Goal: Task Accomplishment & Management: Manage account settings

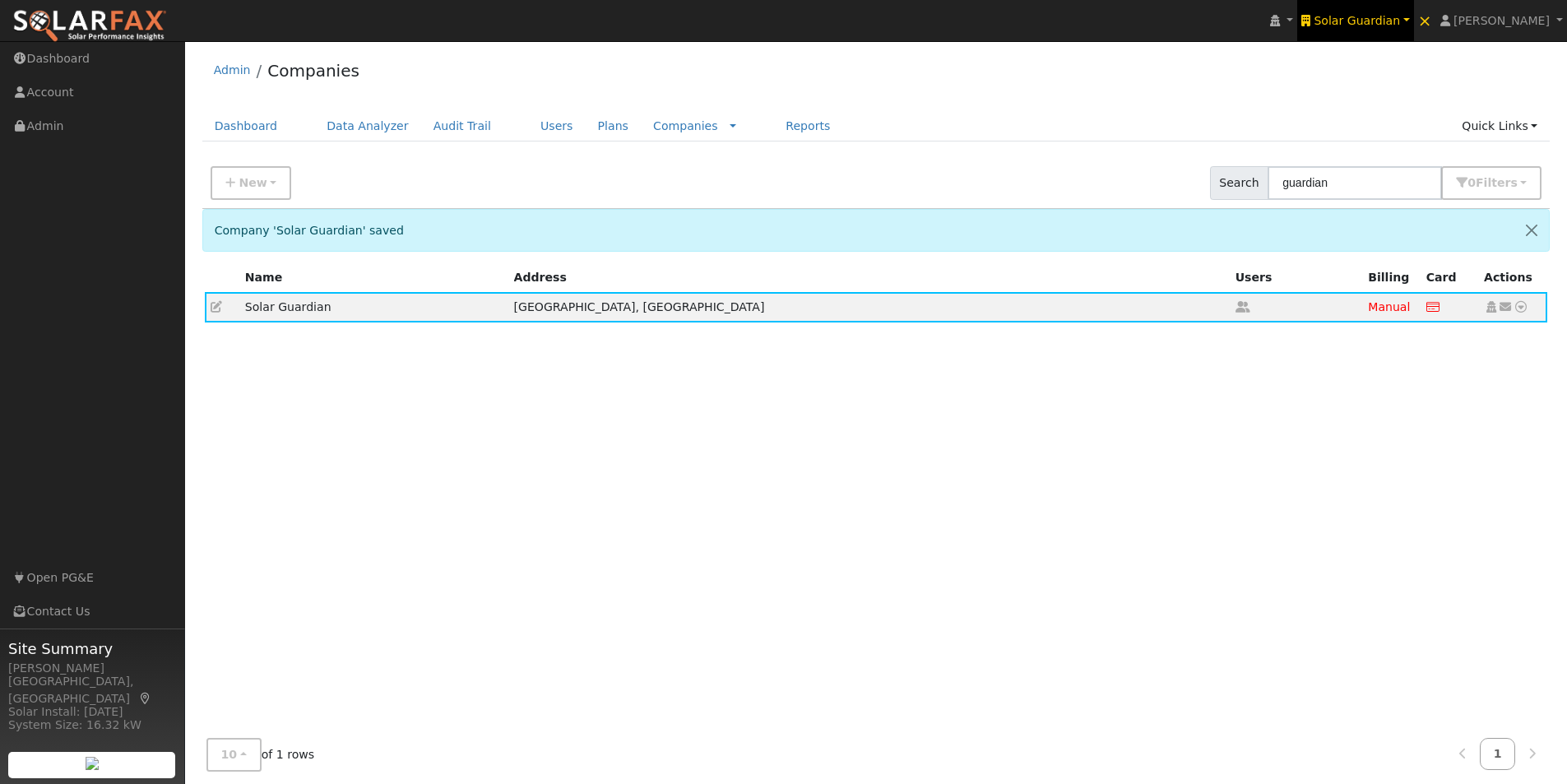
click at [1366, 20] on span "Solar Guardian" at bounding box center [1357, 20] width 86 height 13
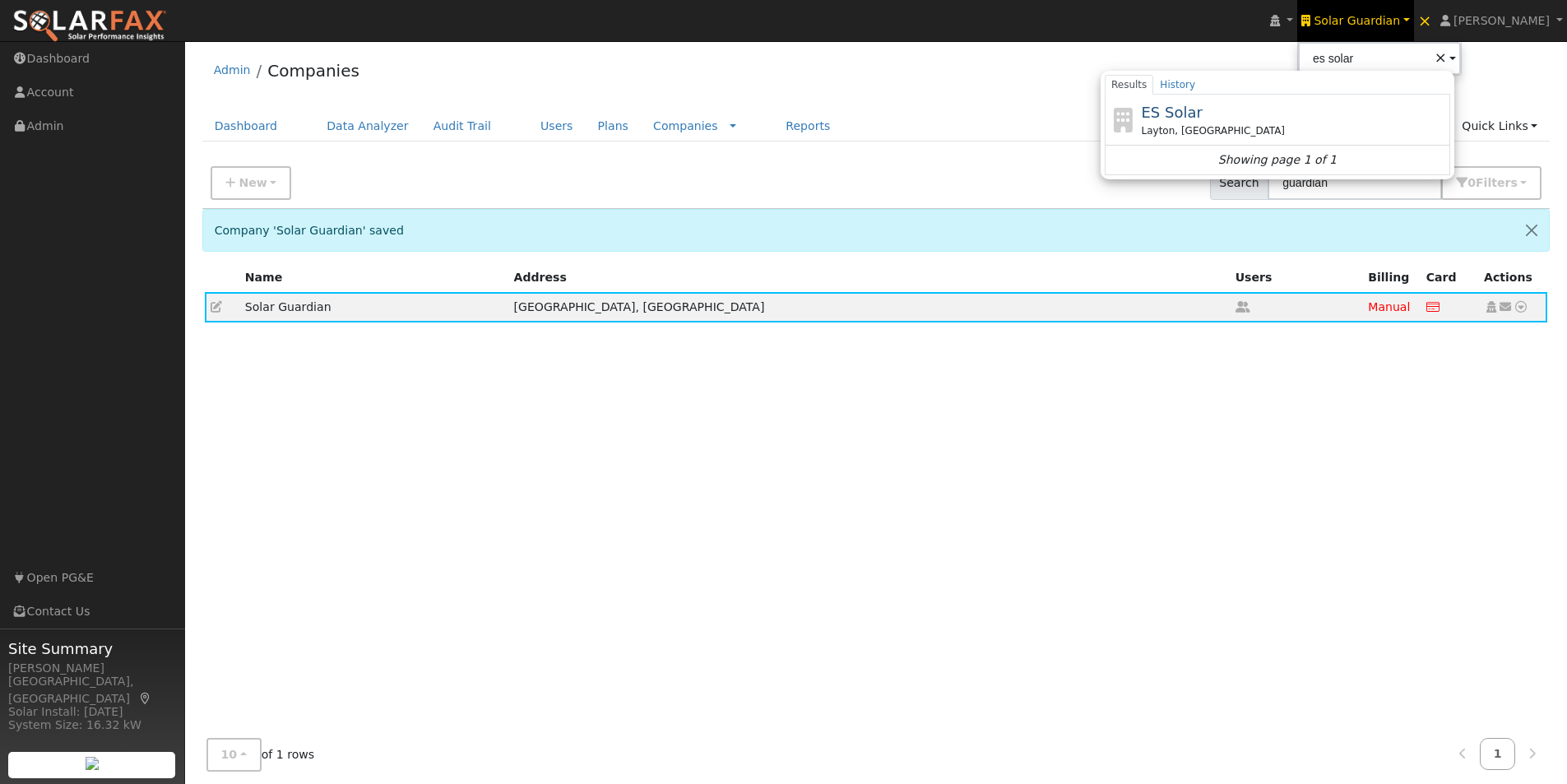
click at [1202, 111] on span "ES Solar" at bounding box center [1171, 113] width 61 height 18
type input "ES Solar"
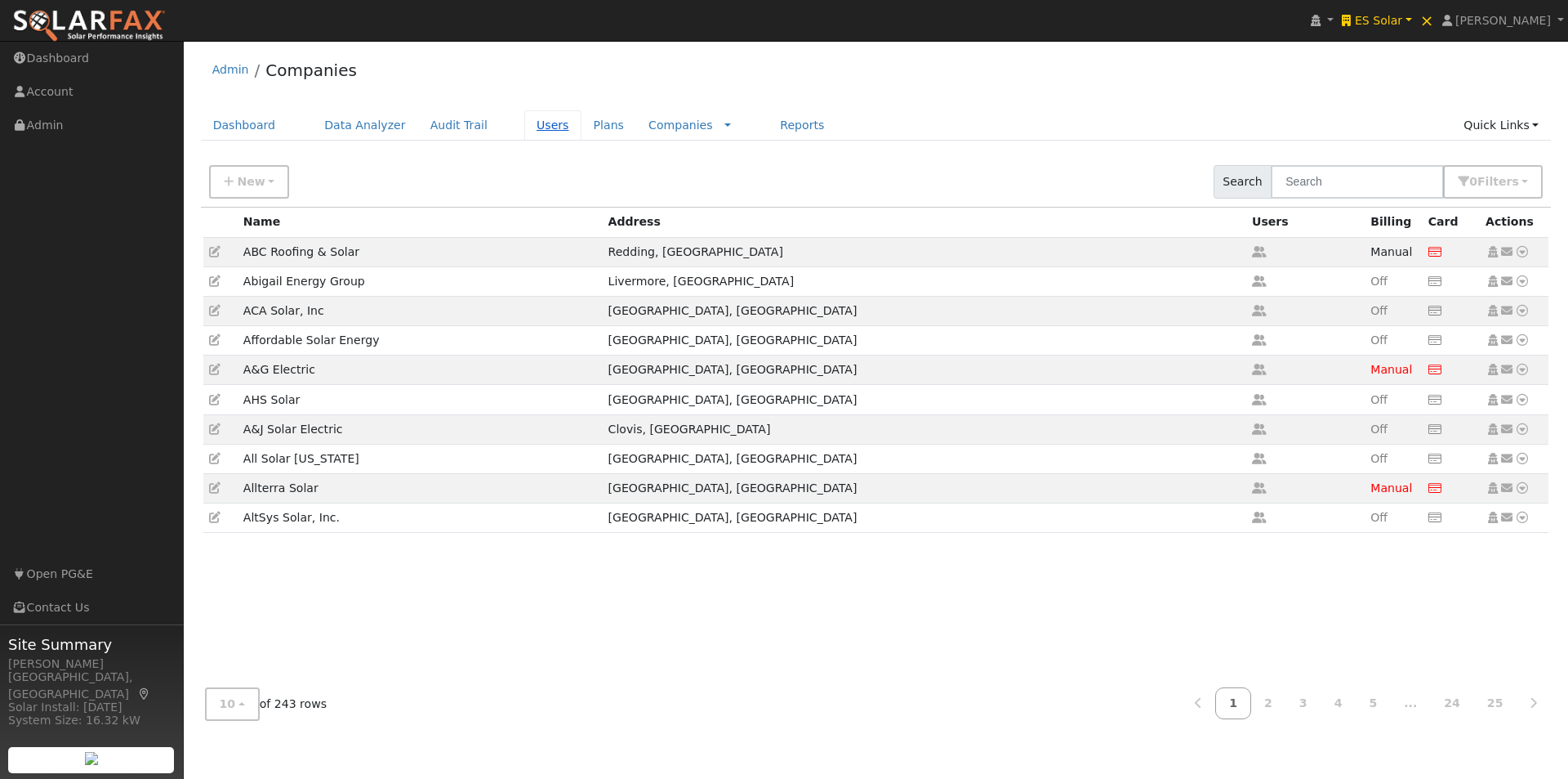
click at [524, 126] on link "Users" at bounding box center [553, 125] width 57 height 30
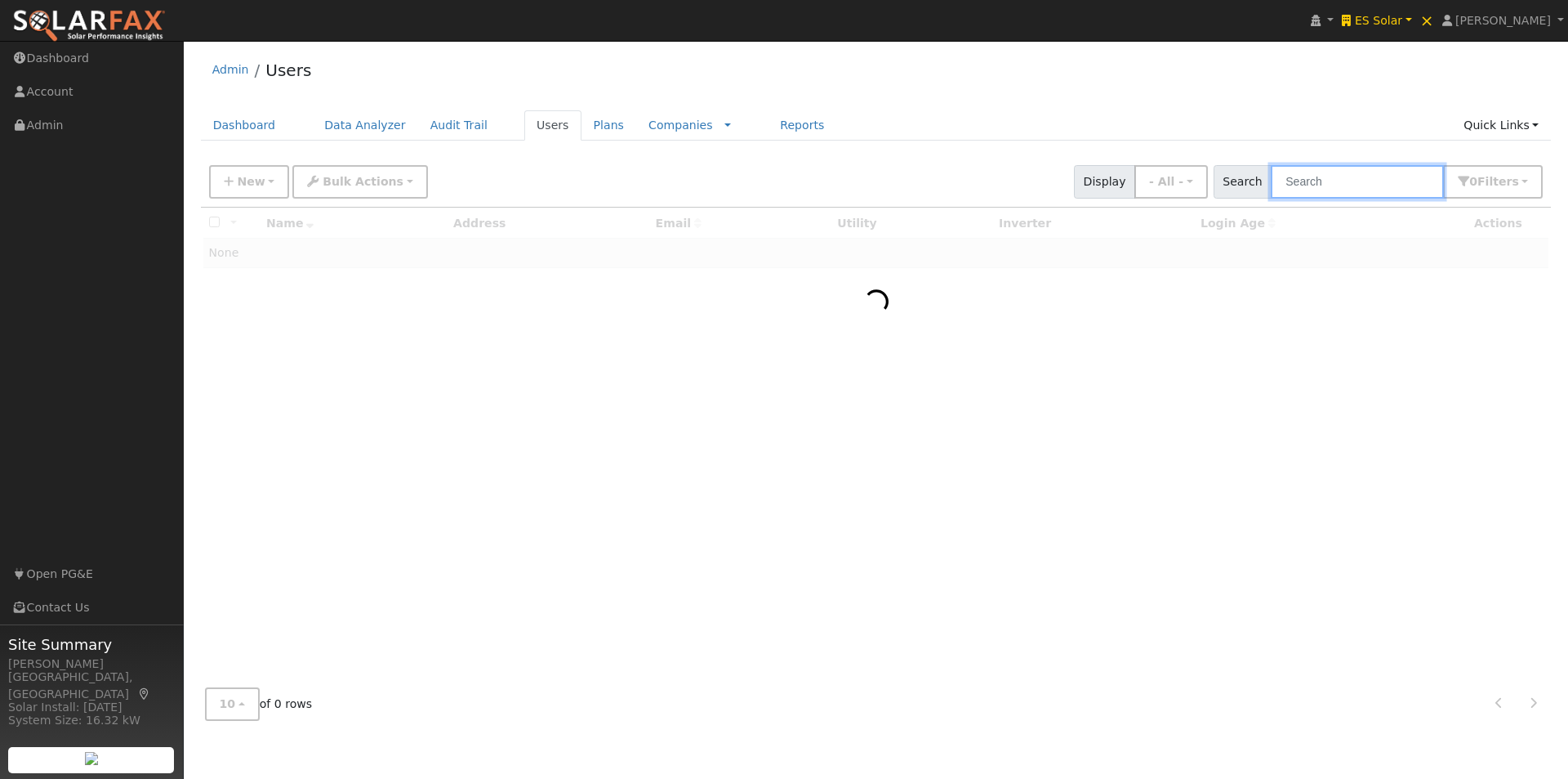
click at [1357, 179] on input "text" at bounding box center [1358, 181] width 173 height 33
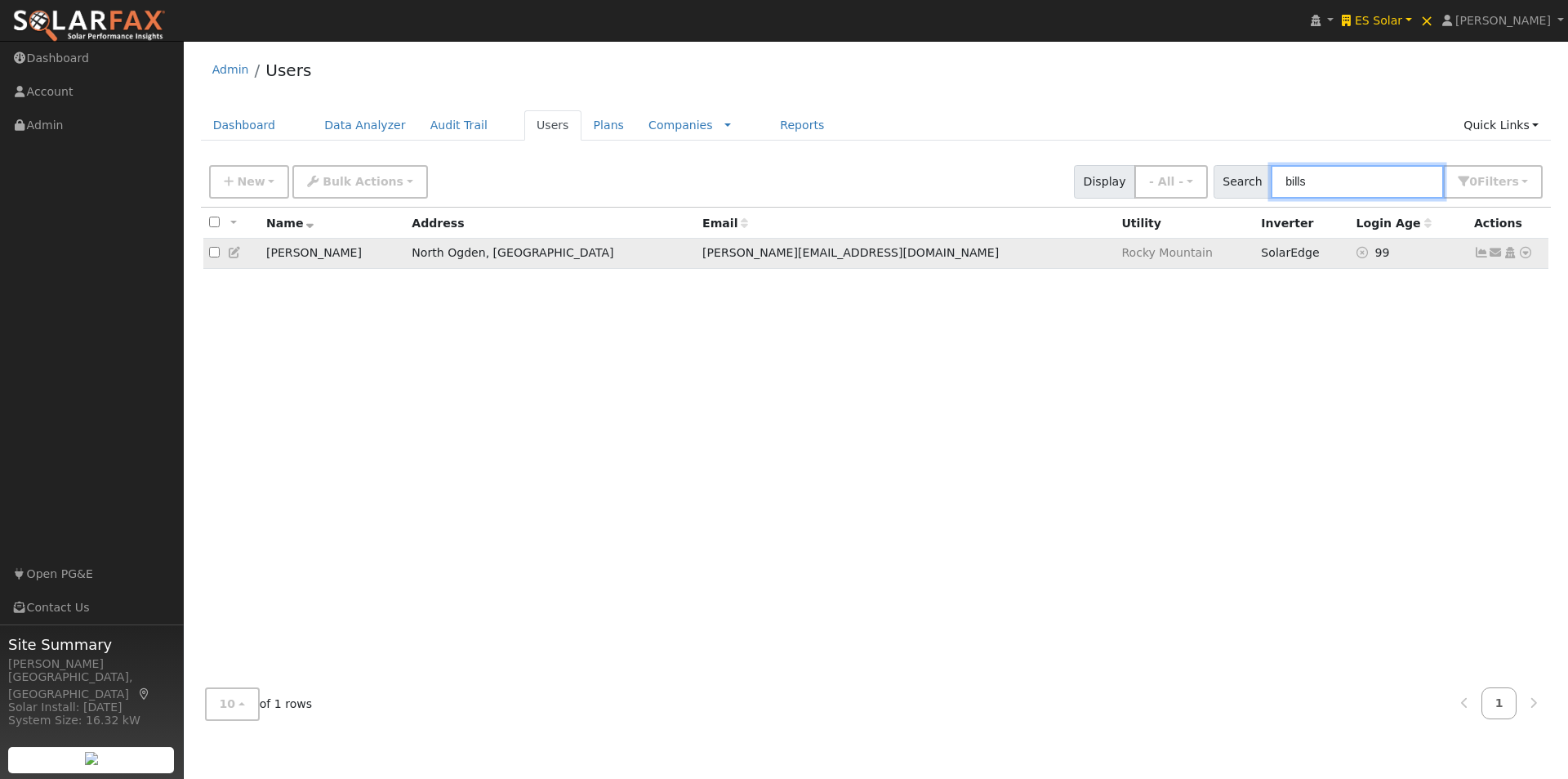
type input "bills"
click at [1481, 254] on icon at bounding box center [1481, 253] width 15 height 12
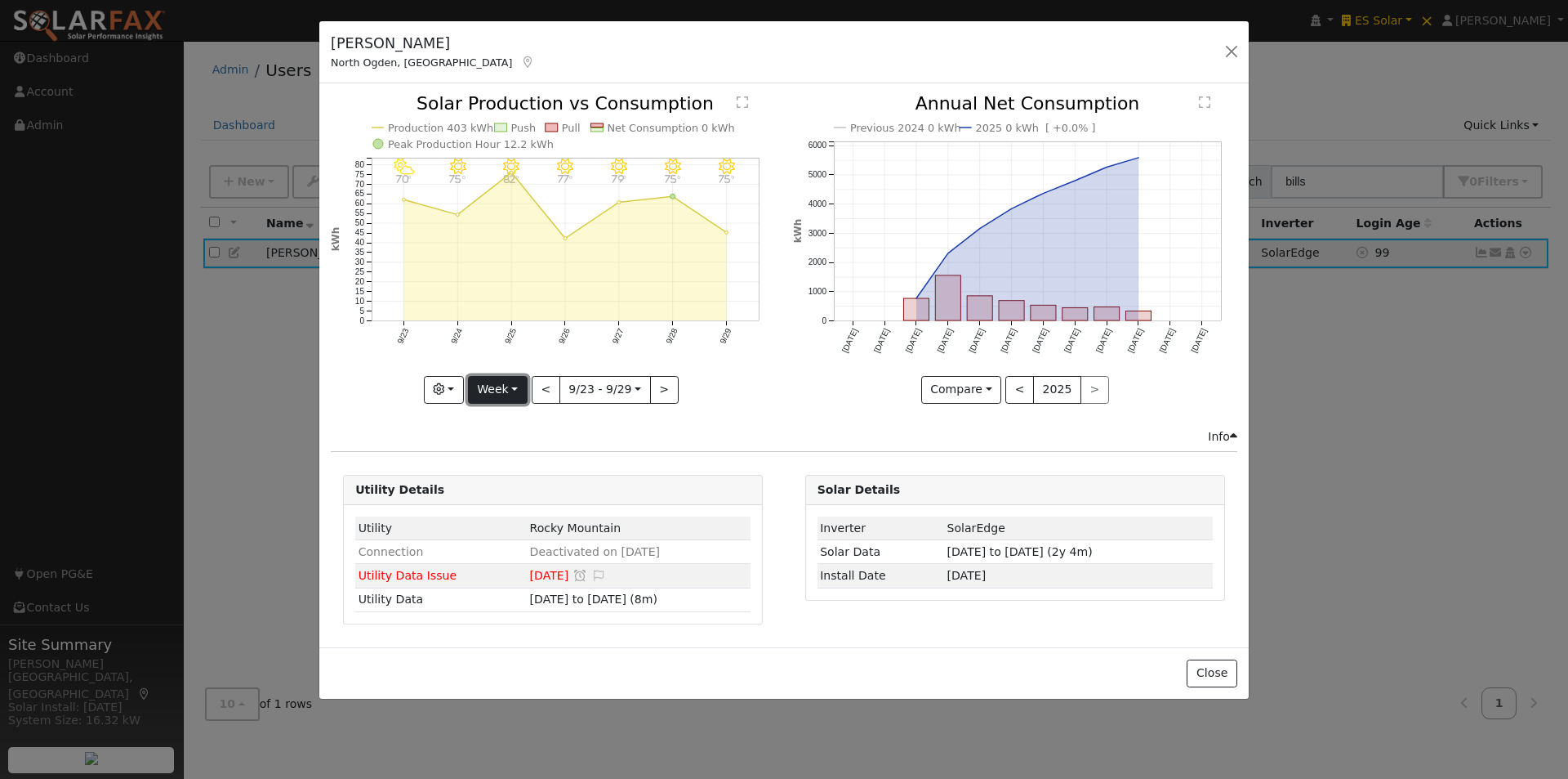
click at [493, 384] on button "Week" at bounding box center [497, 389] width 59 height 27
click at [499, 491] on link "Year" at bounding box center [525, 491] width 113 height 22
type input "[DATE]"
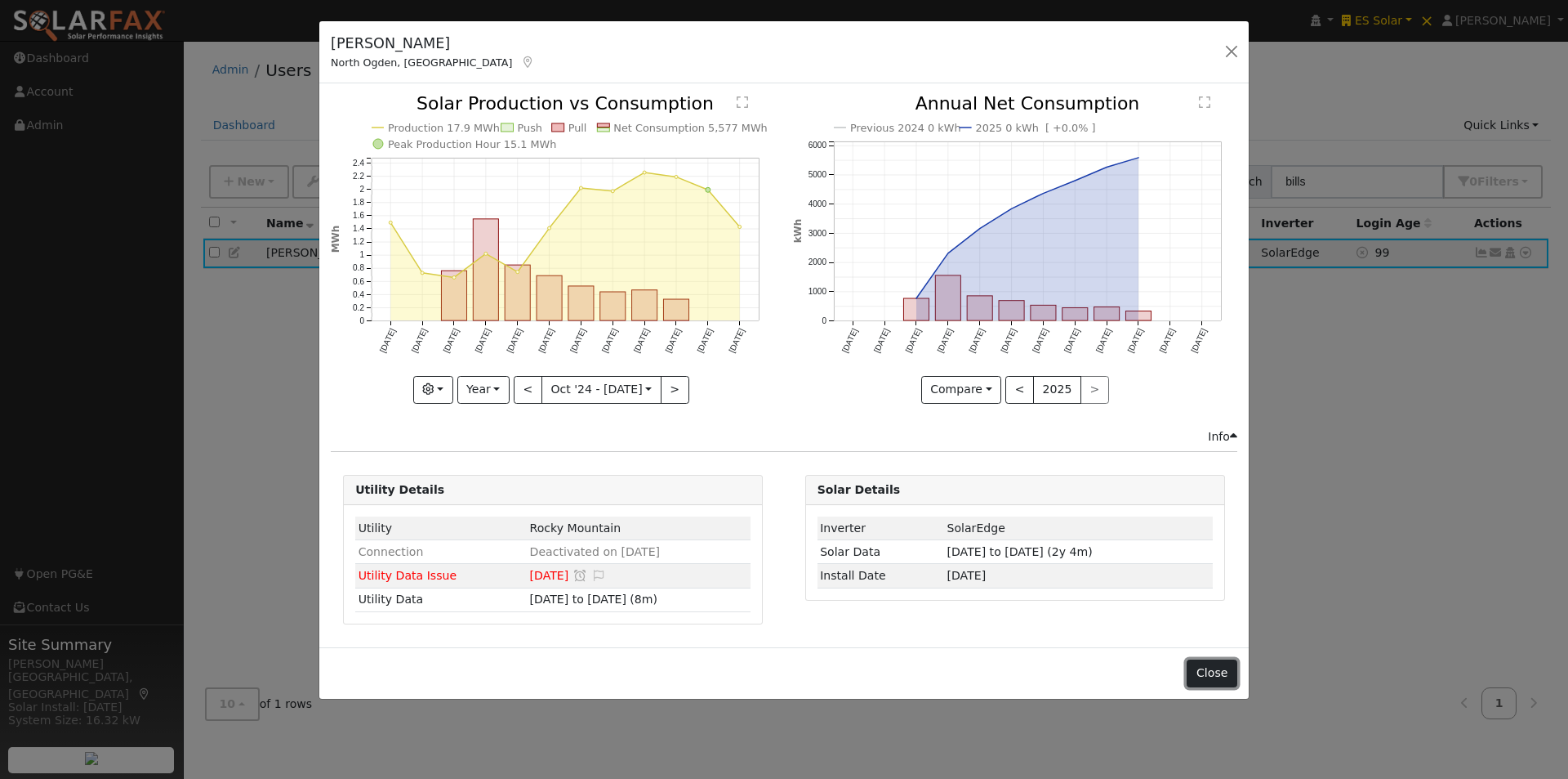
click at [1203, 667] on button "Close" at bounding box center [1211, 673] width 50 height 27
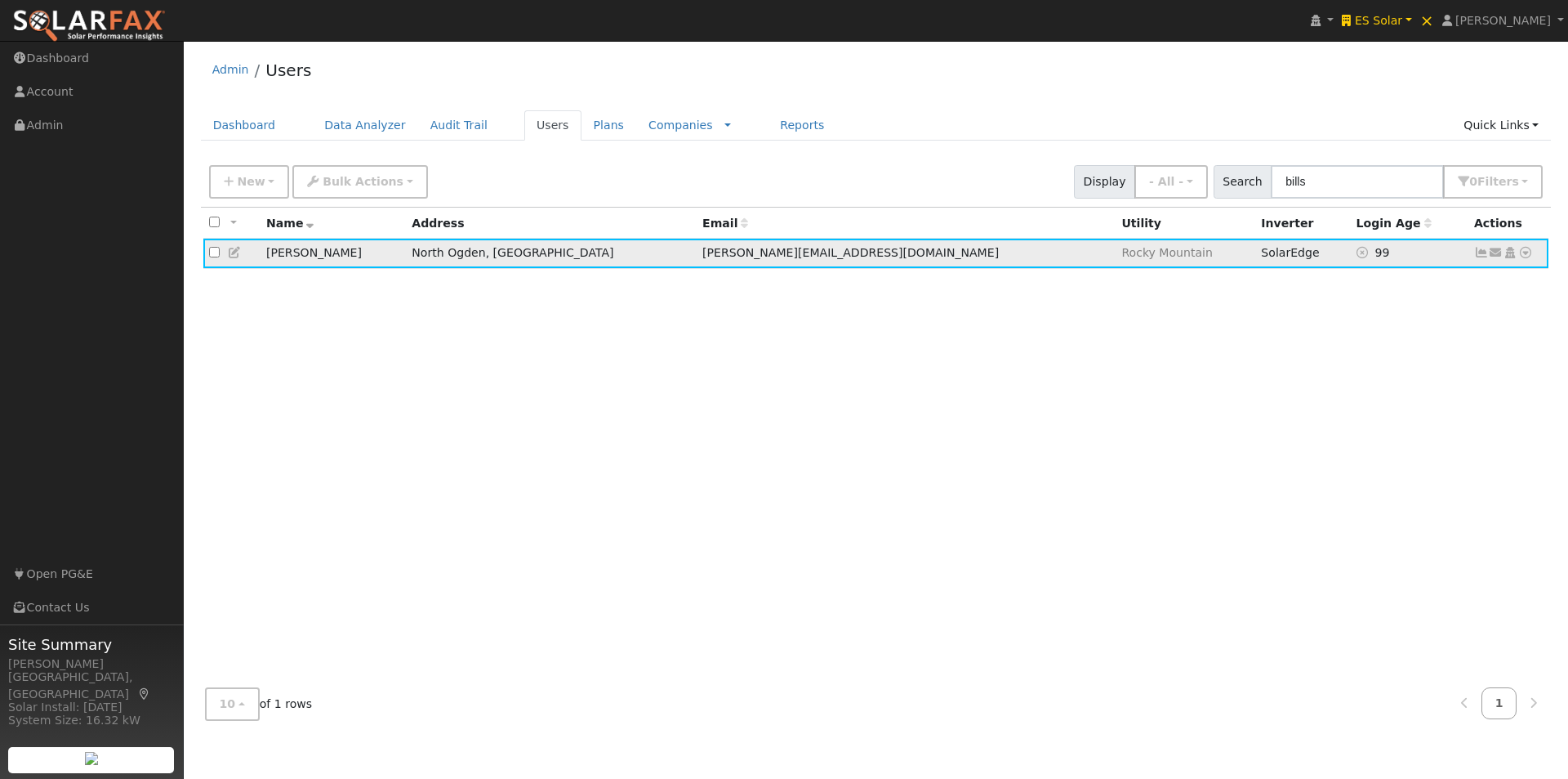
click at [233, 254] on icon at bounding box center [235, 253] width 15 height 12
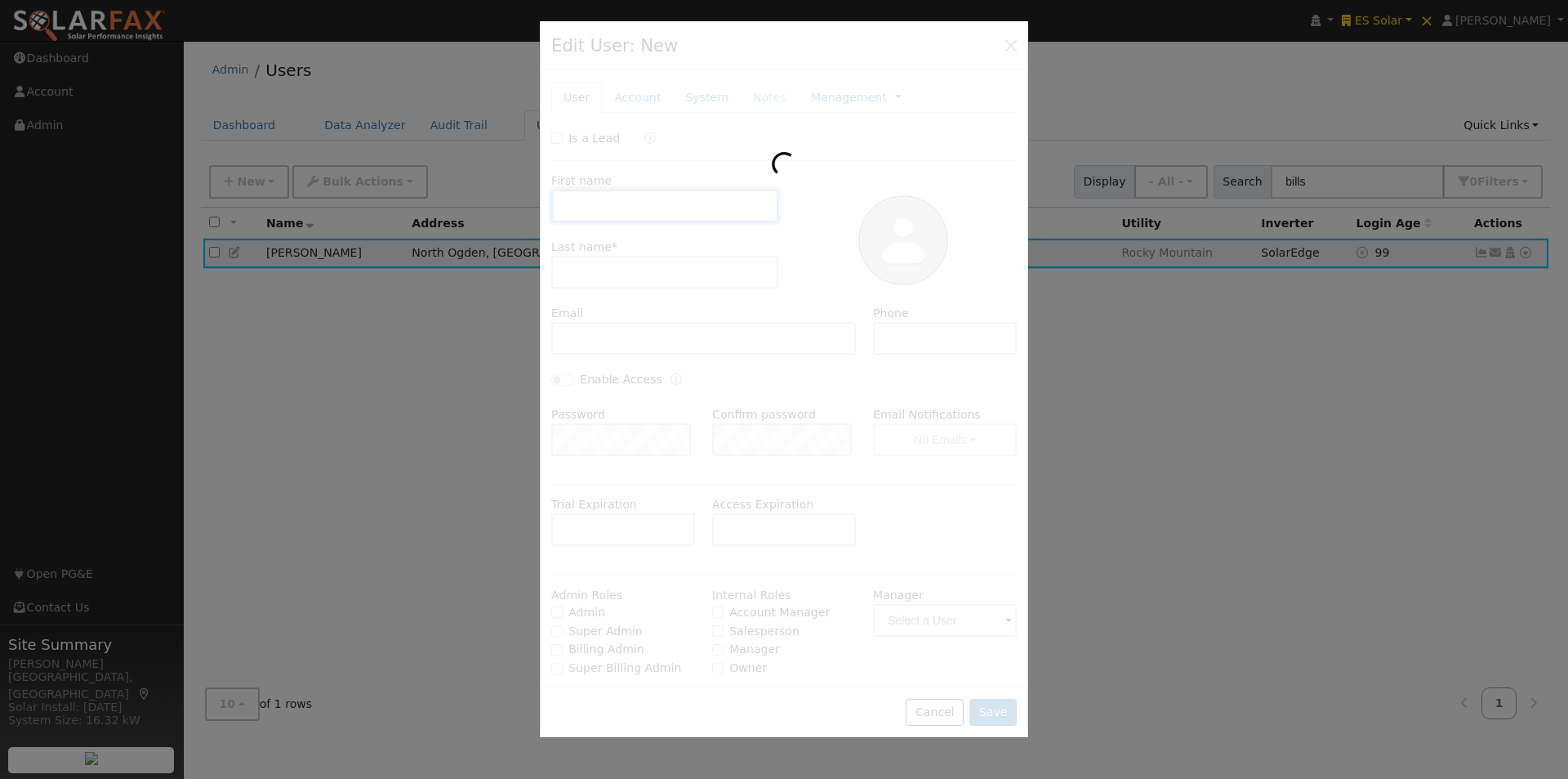
type input "Brandon"
type input "Bills"
type input "brandon@essolar.com"
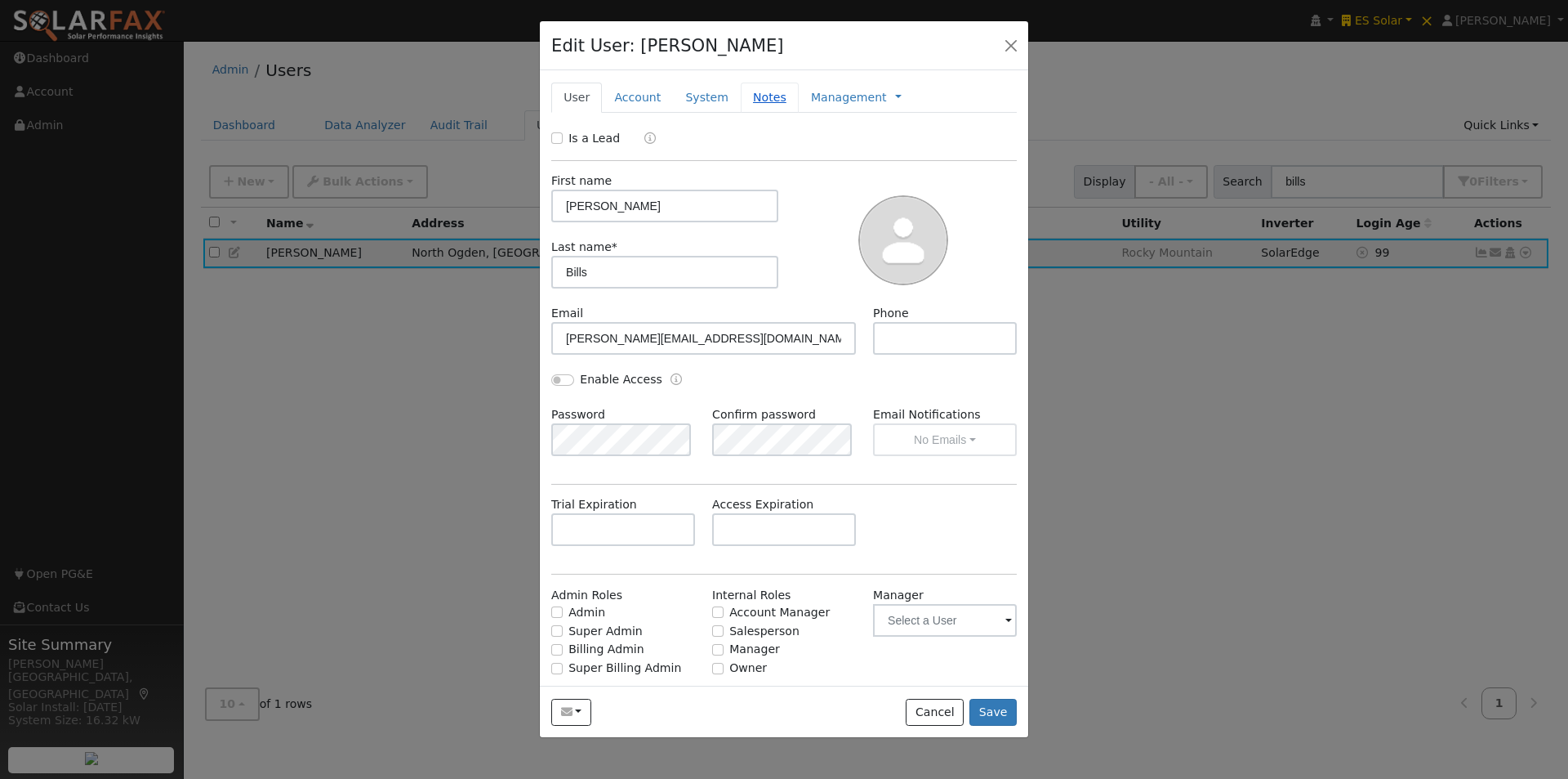
click at [750, 97] on link "Notes" at bounding box center [769, 97] width 57 height 30
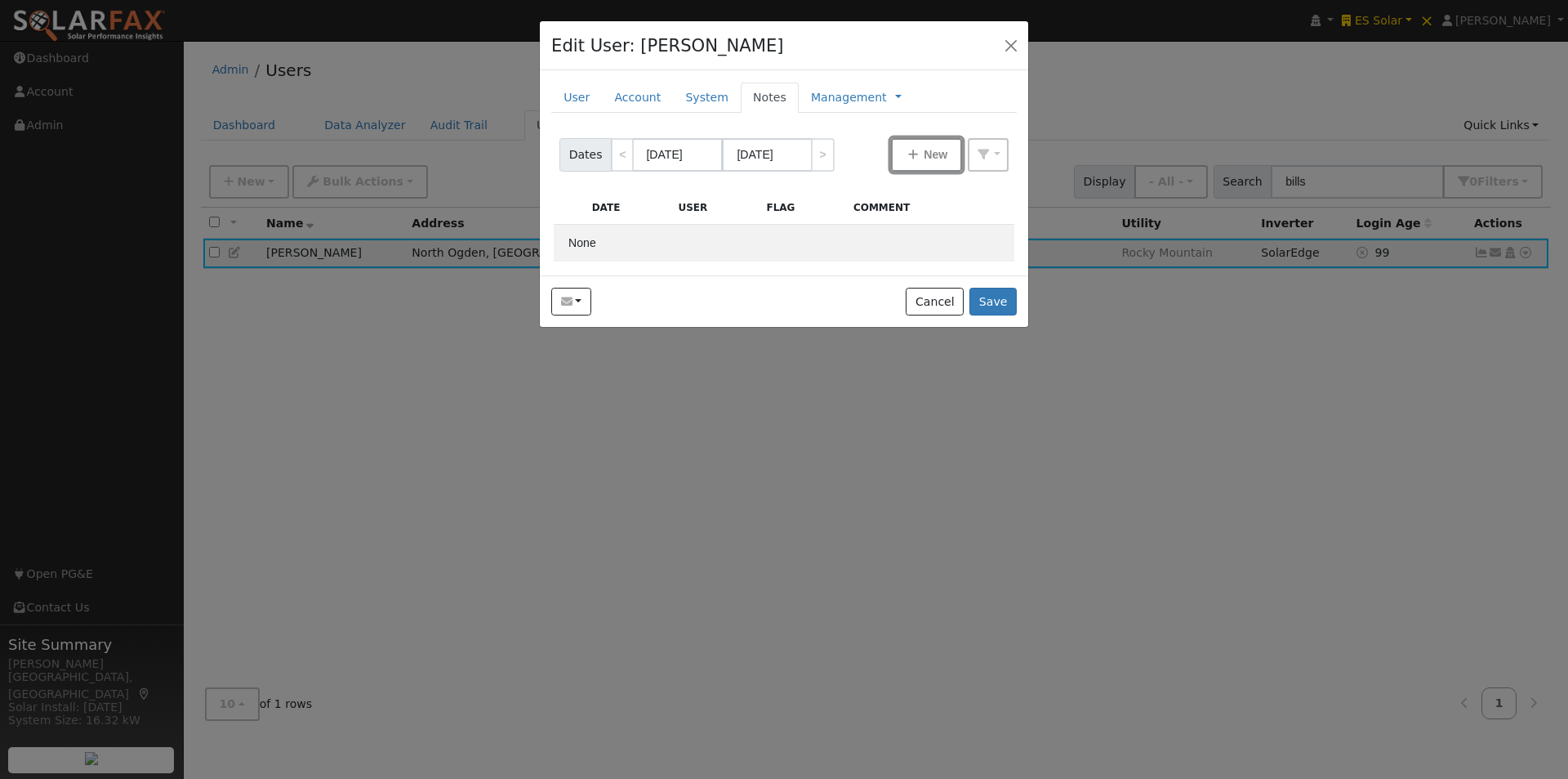
click at [925, 157] on span "New" at bounding box center [936, 154] width 23 height 13
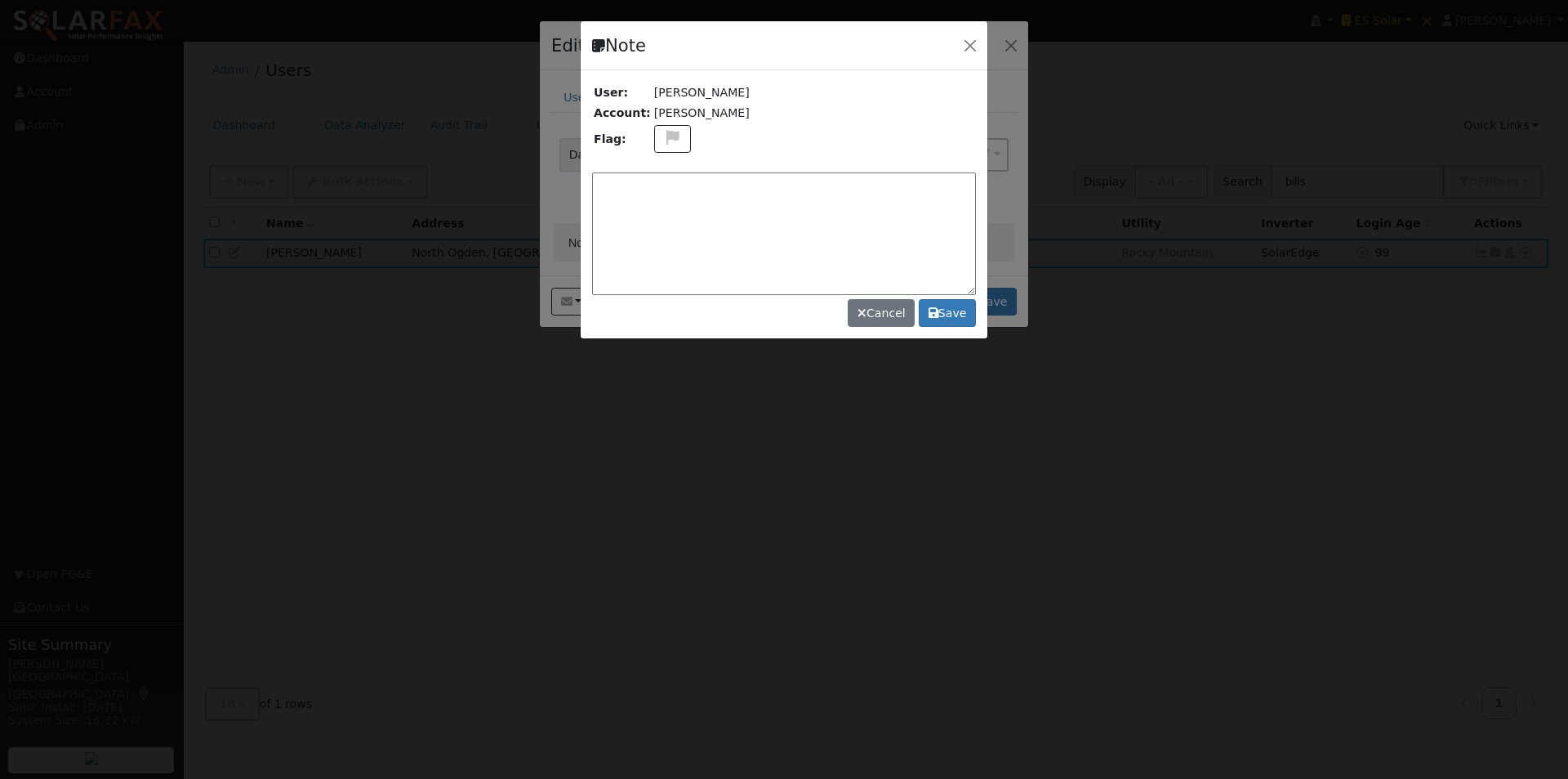
click at [667, 194] on textarea at bounding box center [784, 234] width 384 height 123
paste textarea "API Key: MX1YDBSPE9CMM8BAQ7VZCPQT8QXLIPH2 Site ID: 1163970"
type textarea "API Key: MX1YDBSPE9CMM8BAQ7VZCPQT8QXLIPH2 Site ID: 1163970"
click at [938, 313] on icon at bounding box center [934, 313] width 10 height 12
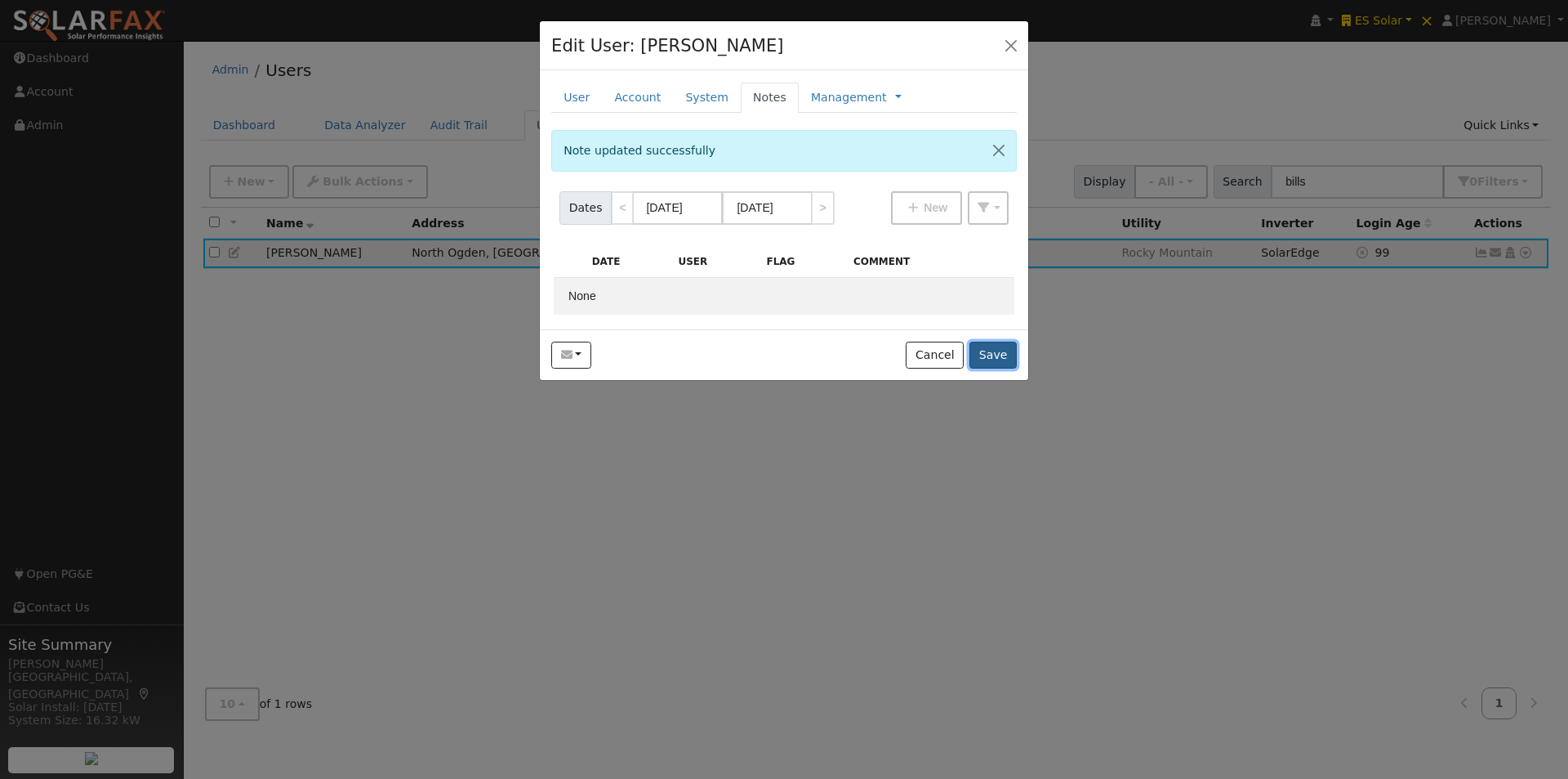
click at [997, 347] on button "Save" at bounding box center [993, 355] width 48 height 27
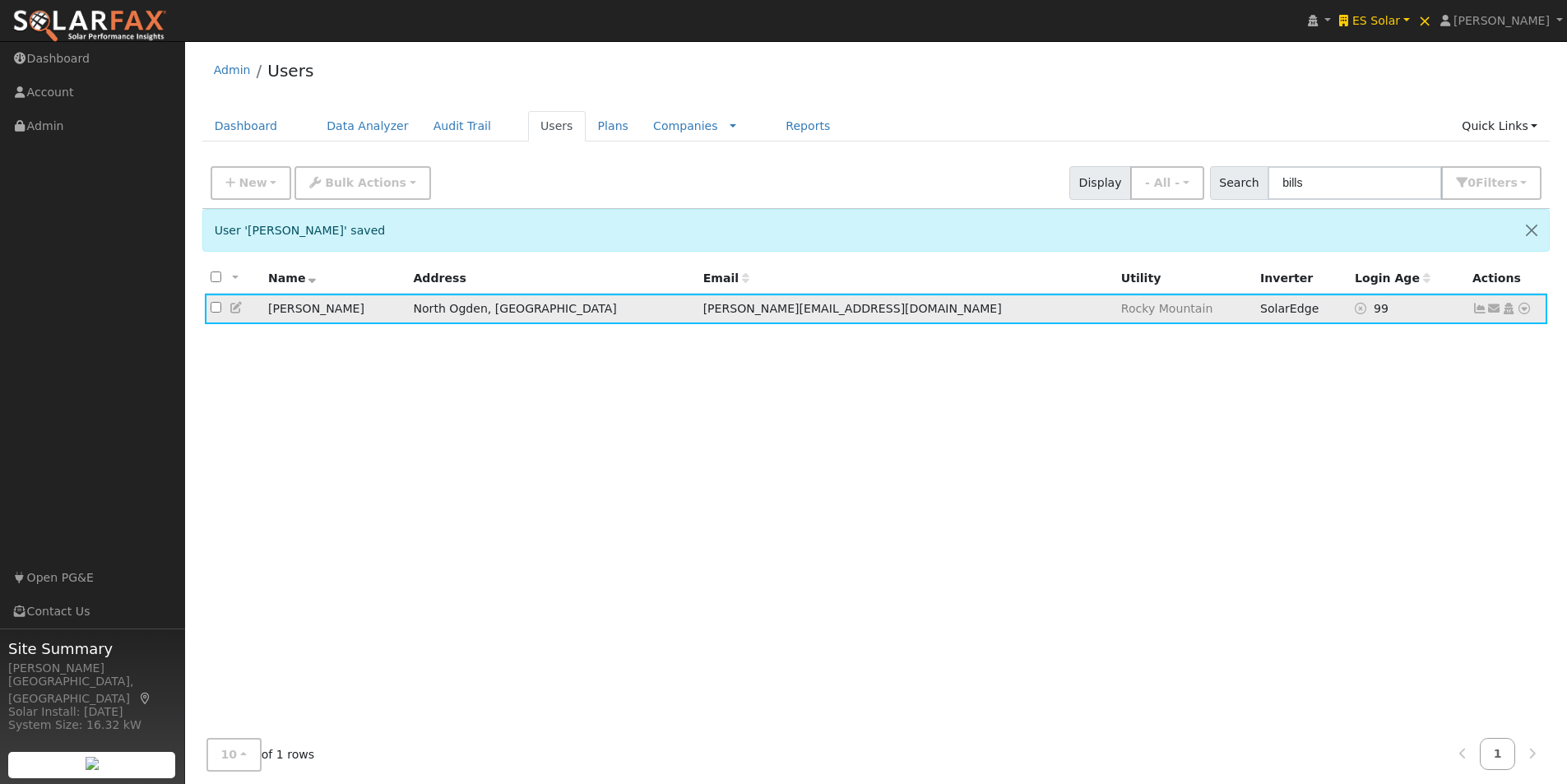
click at [234, 306] on icon at bounding box center [237, 308] width 15 height 12
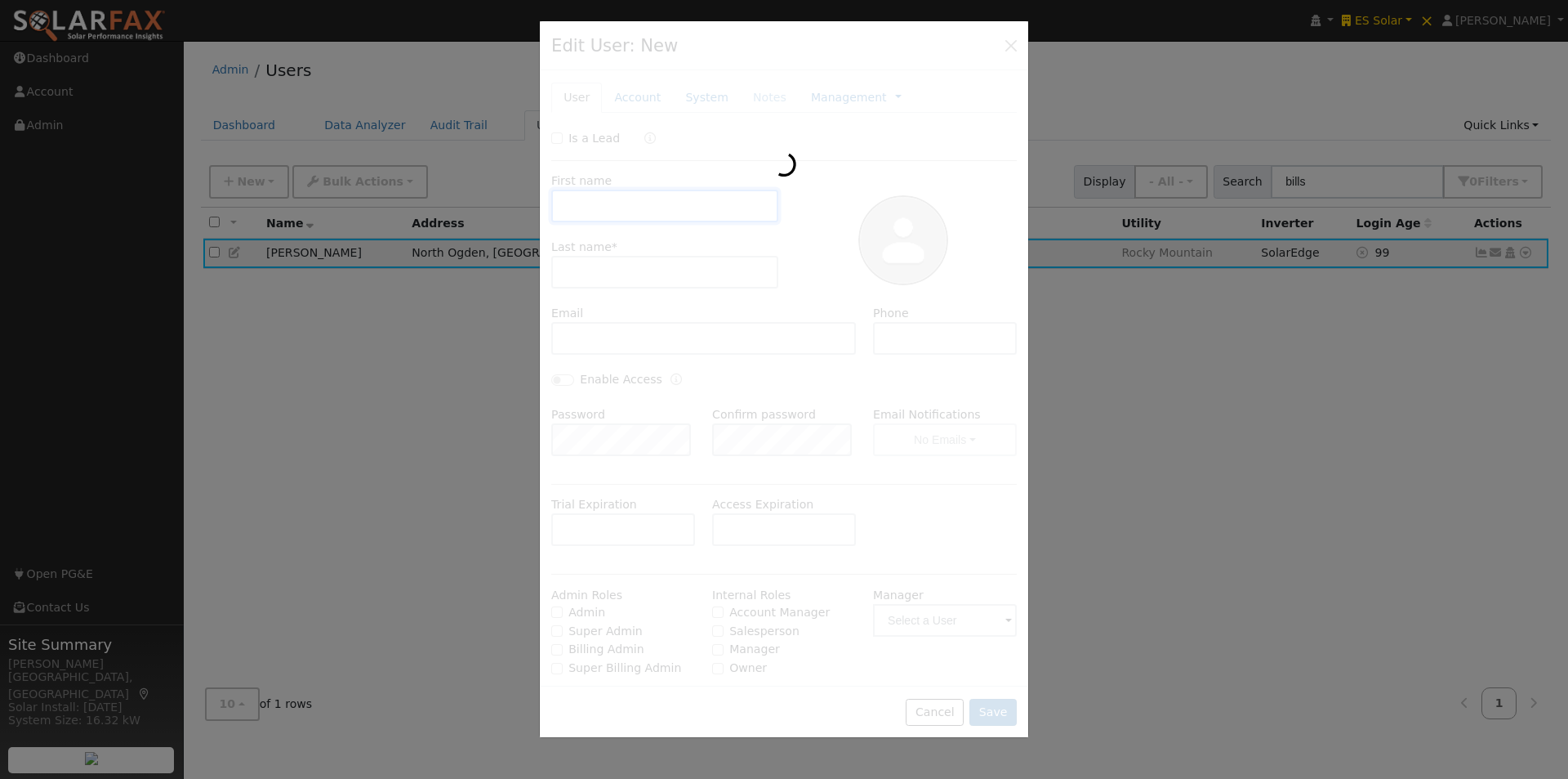
type input "Brandon"
type input "Bills"
type input "brandon@essolar.com"
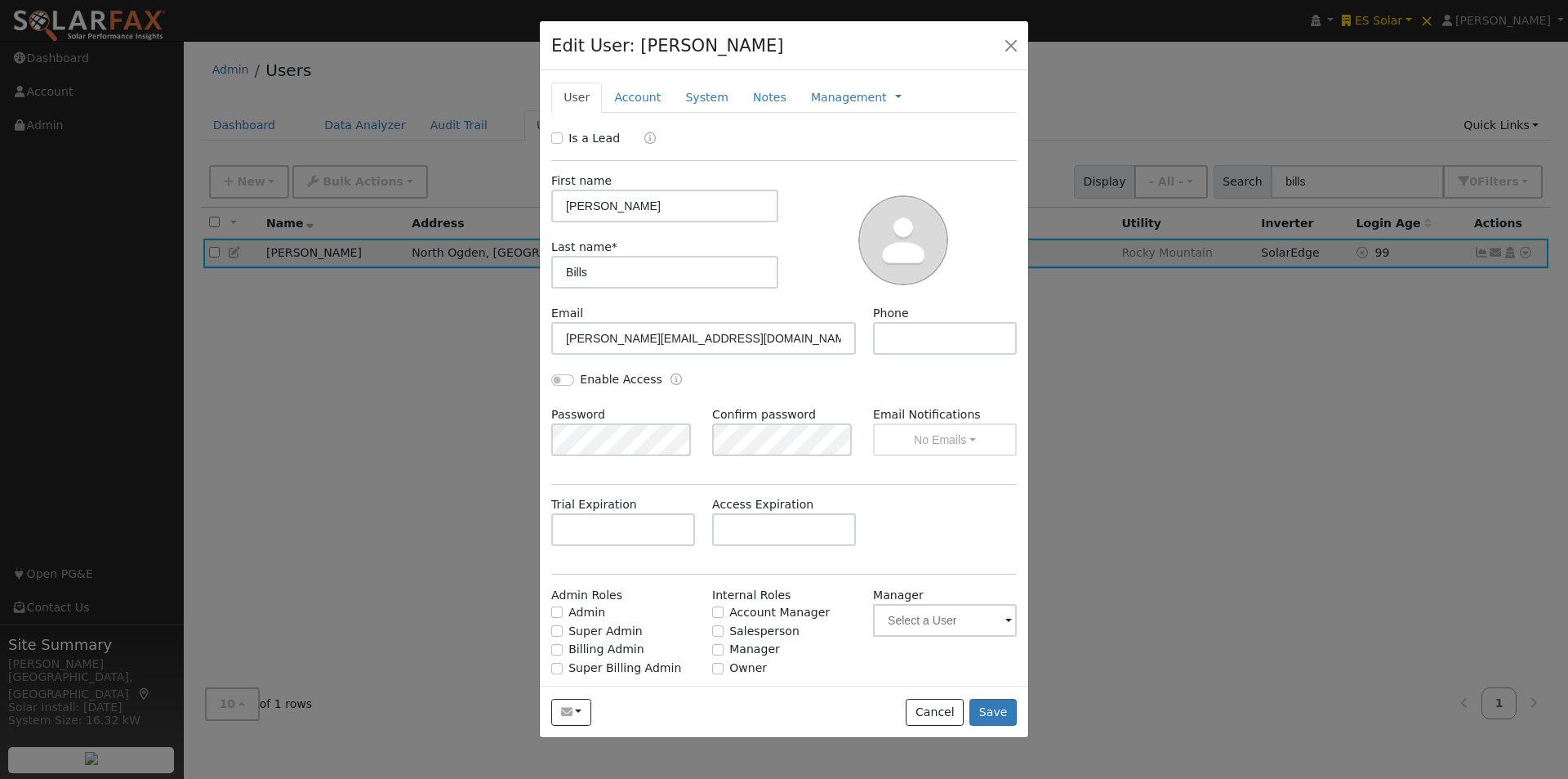
click at [746, 101] on link "Notes" at bounding box center [769, 97] width 57 height 30
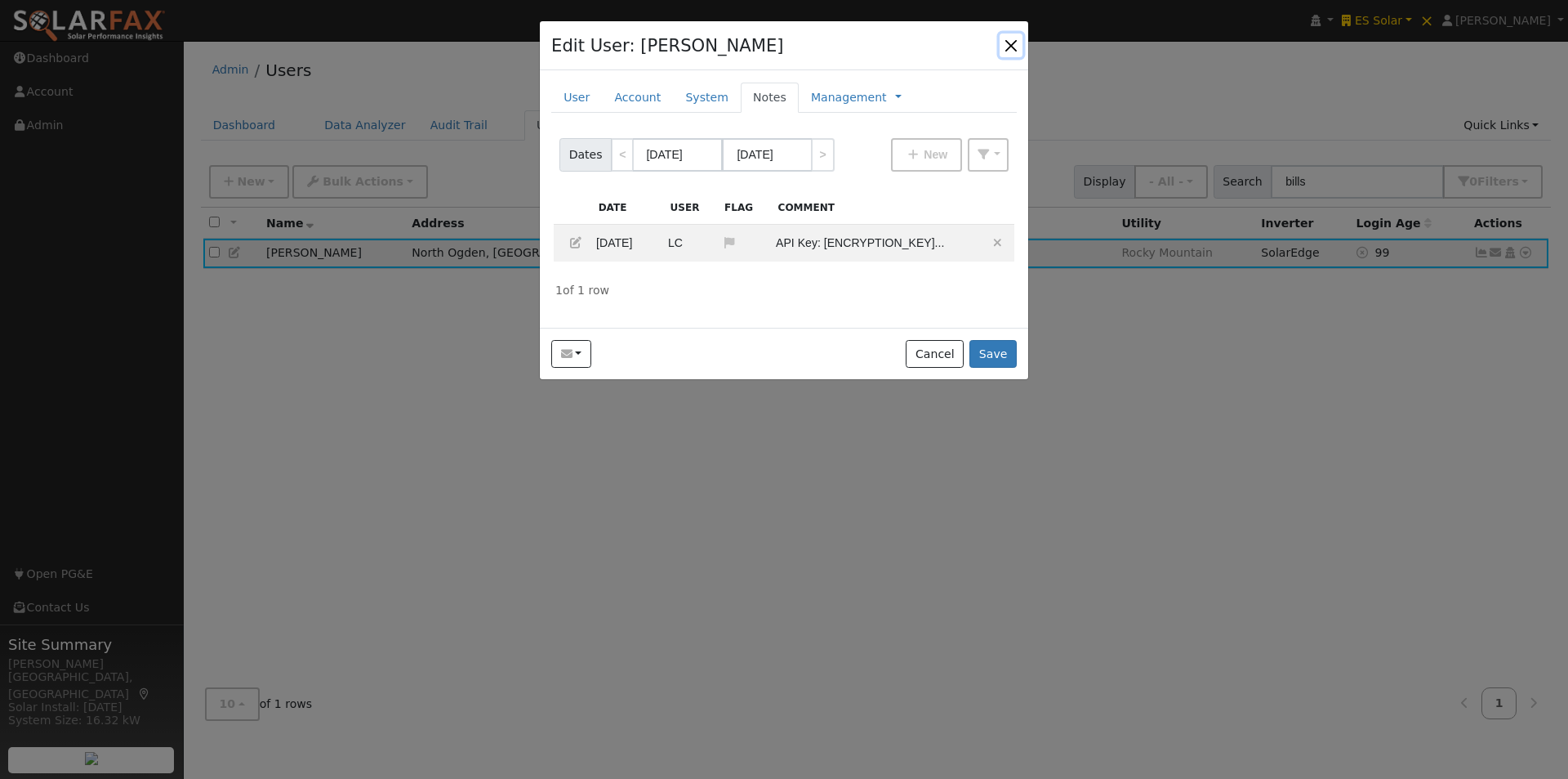
click at [1013, 49] on button "button" at bounding box center [1011, 44] width 22 height 22
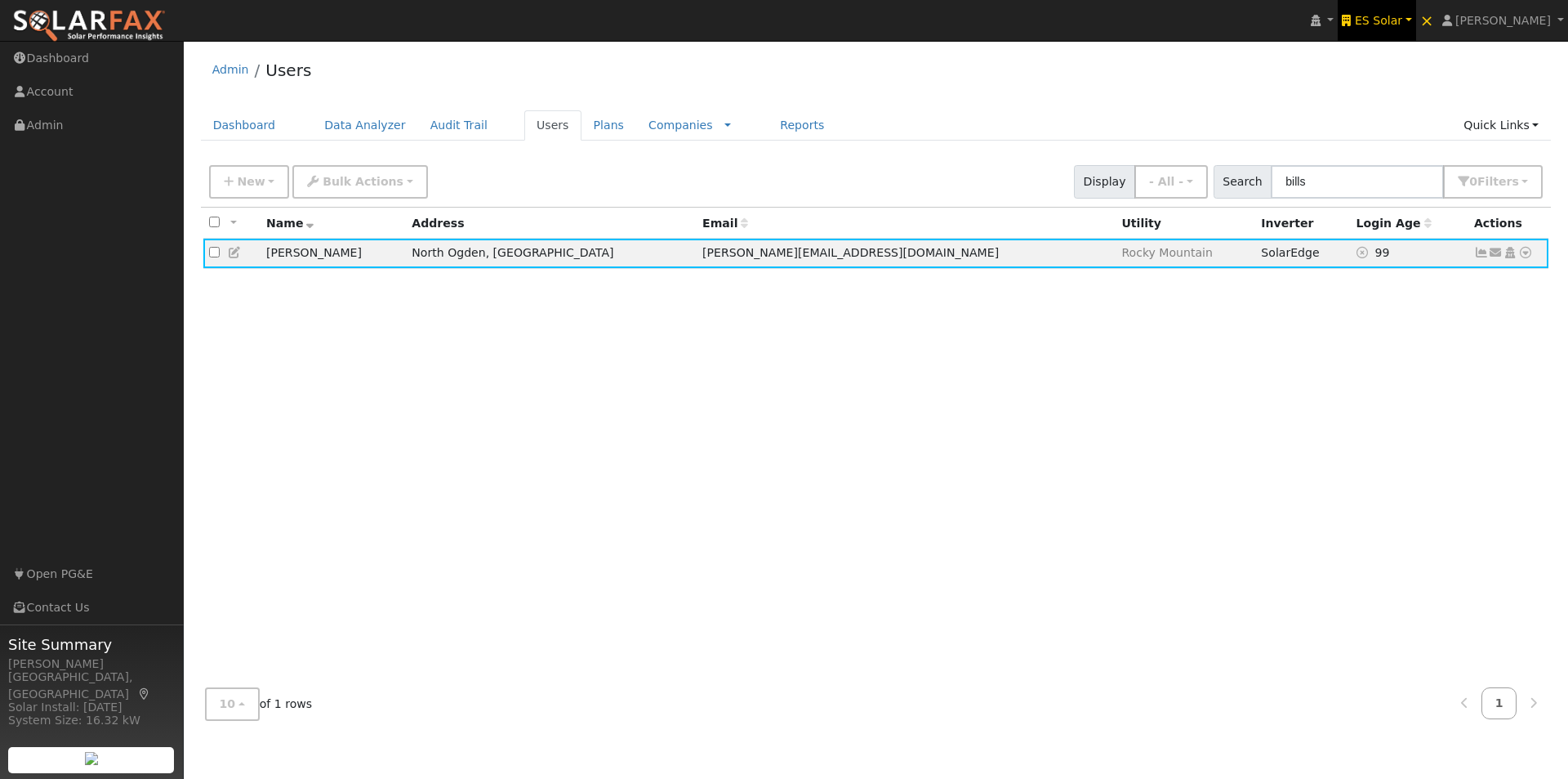
click at [1402, 18] on span "ES Solar" at bounding box center [1378, 19] width 48 height 13
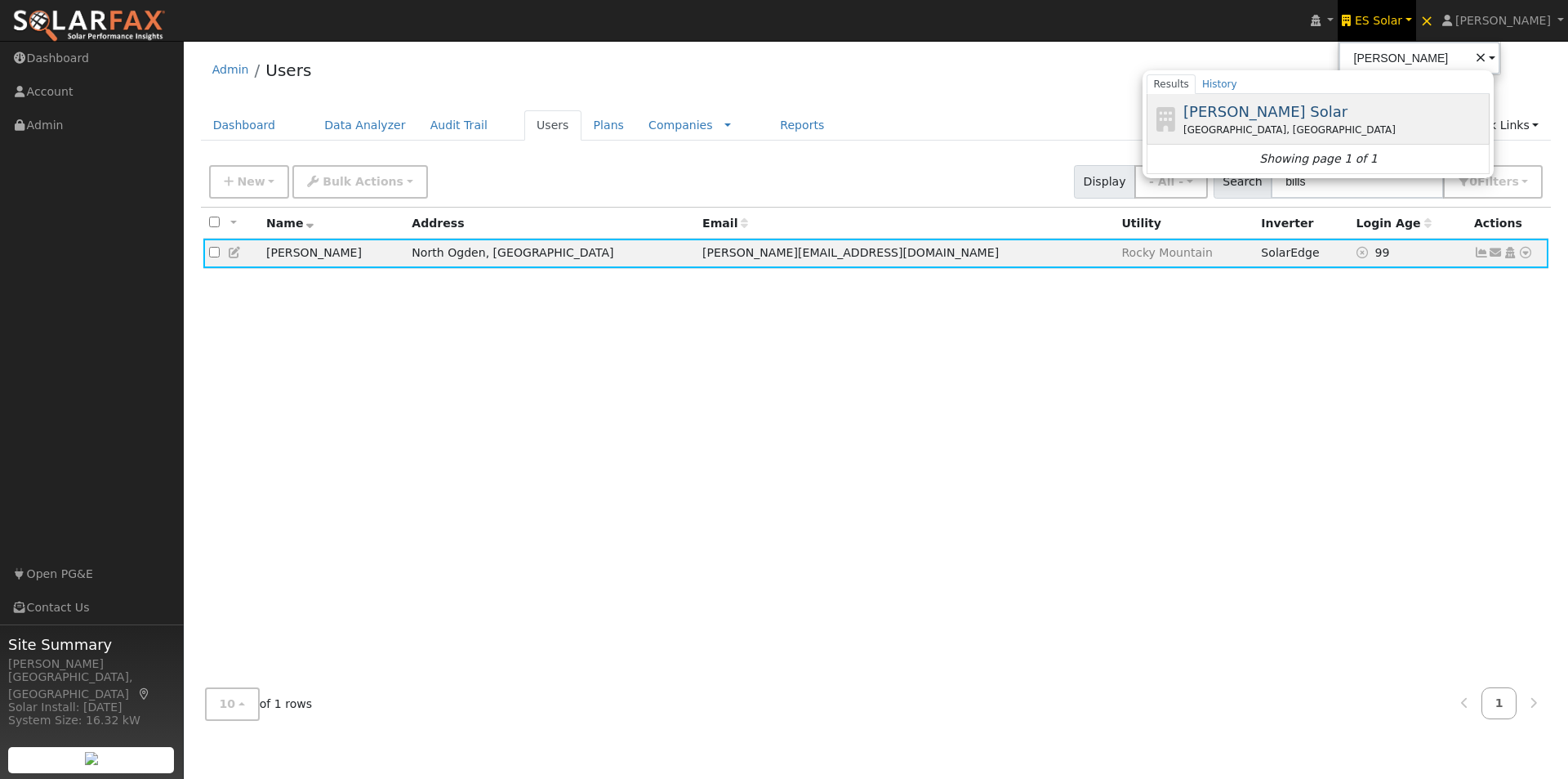
click at [1289, 109] on span "[PERSON_NAME] Solar" at bounding box center [1265, 112] width 164 height 18
type input "[PERSON_NAME] Solar"
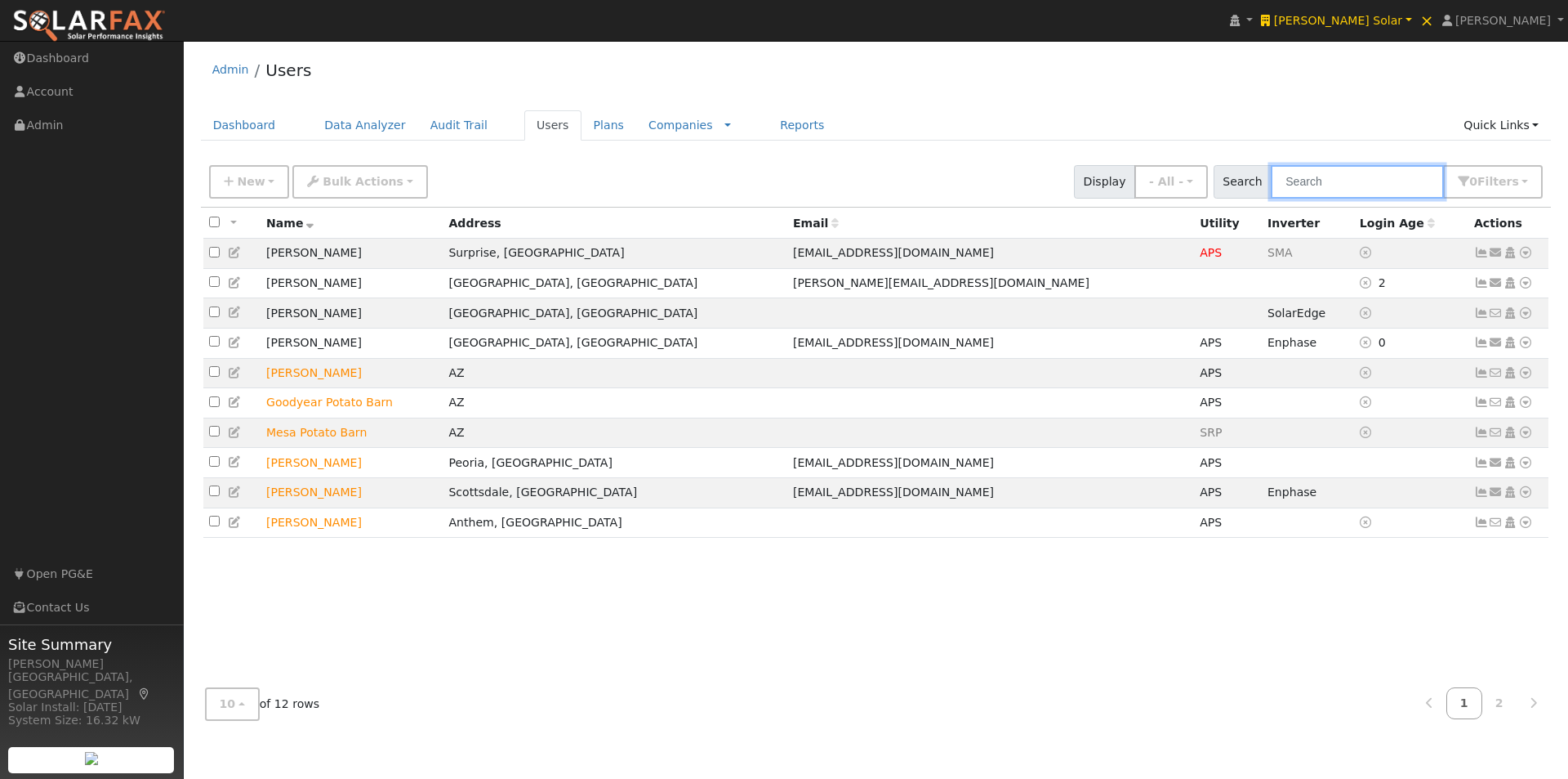
click at [1368, 174] on input "text" at bounding box center [1358, 181] width 173 height 33
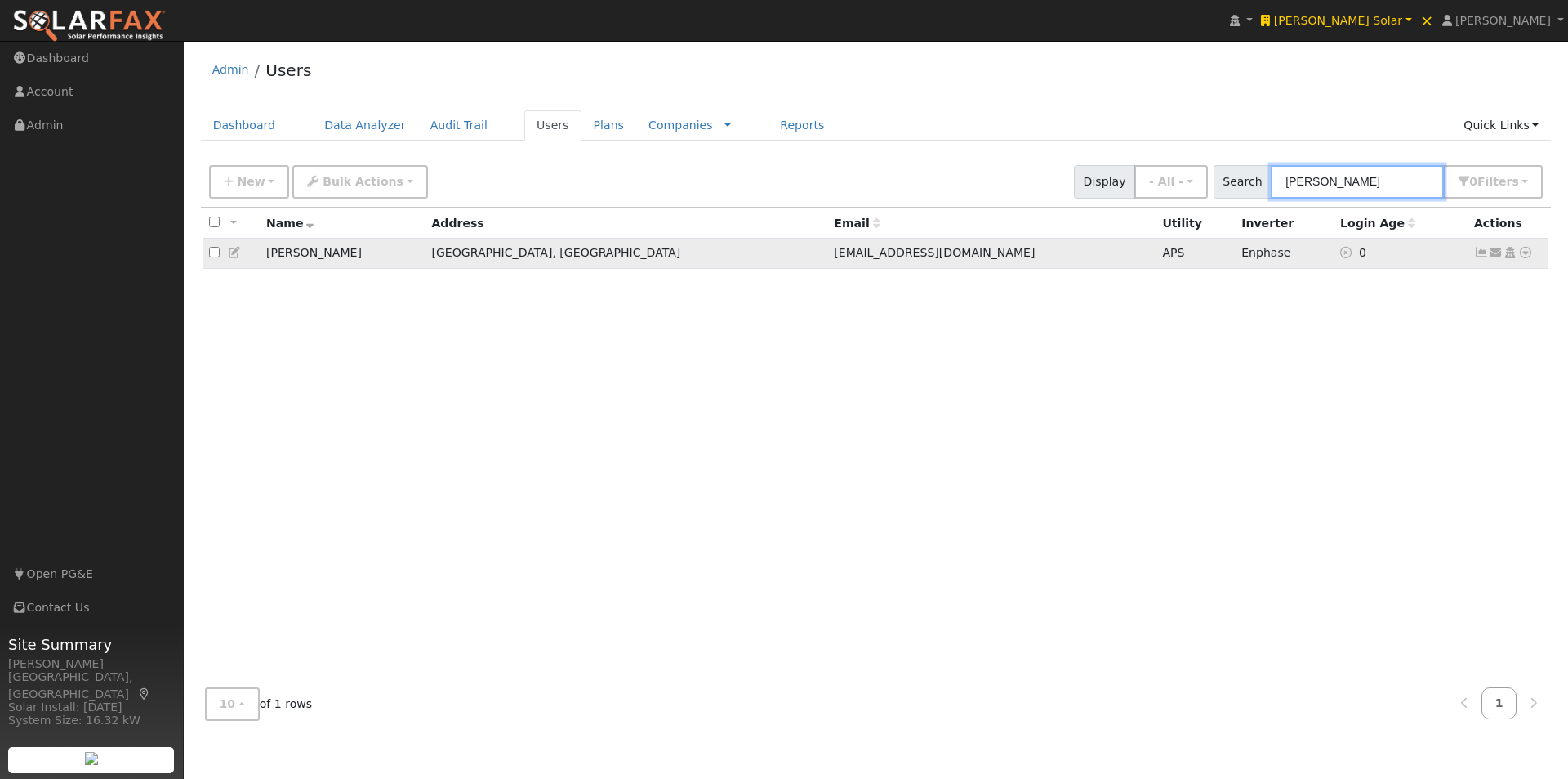
type input "[PERSON_NAME]"
click at [1484, 253] on icon at bounding box center [1481, 253] width 15 height 12
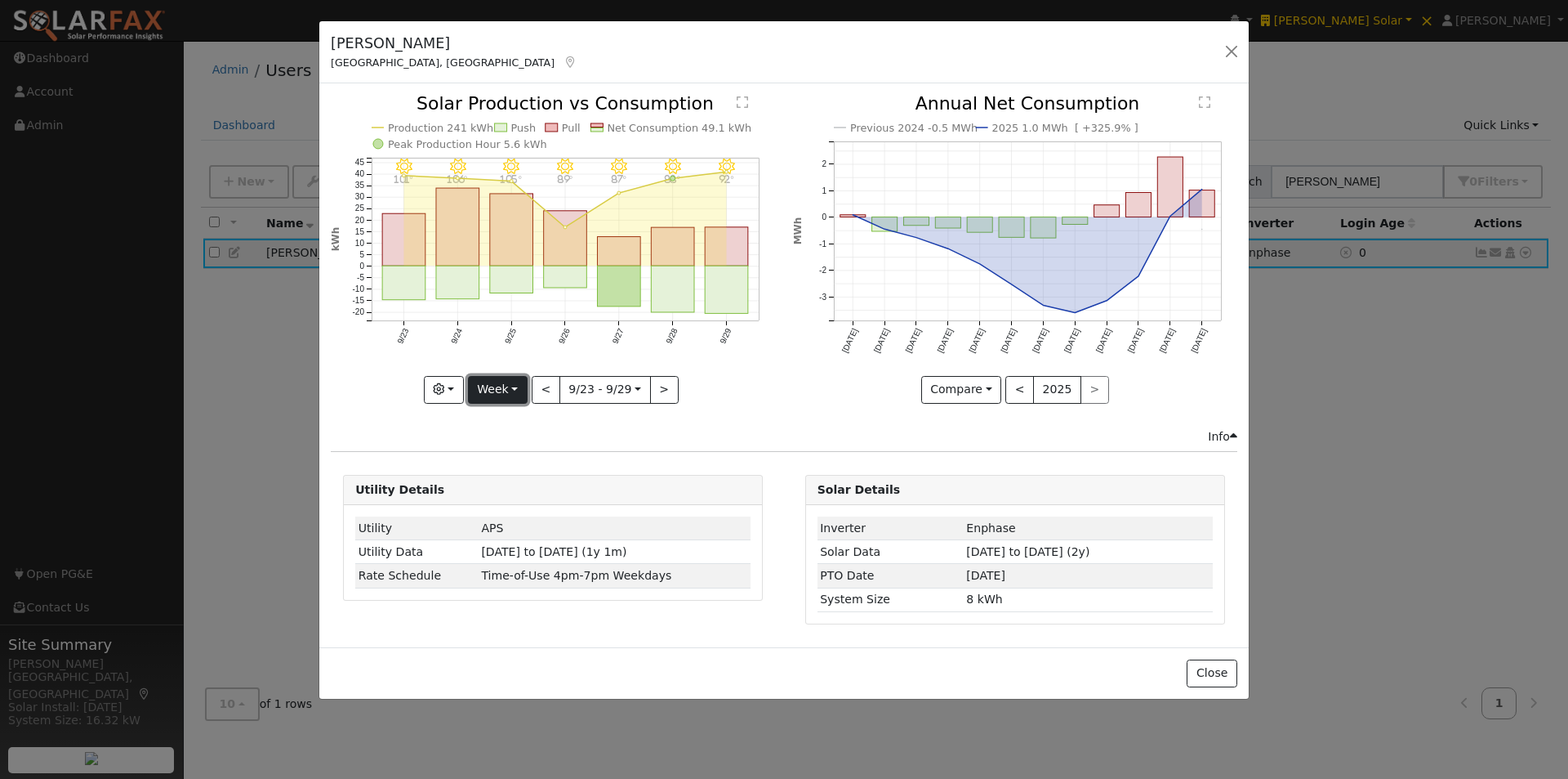
click at [502, 379] on button "Week" at bounding box center [497, 389] width 59 height 27
click at [521, 494] on link "Year" at bounding box center [525, 491] width 113 height 22
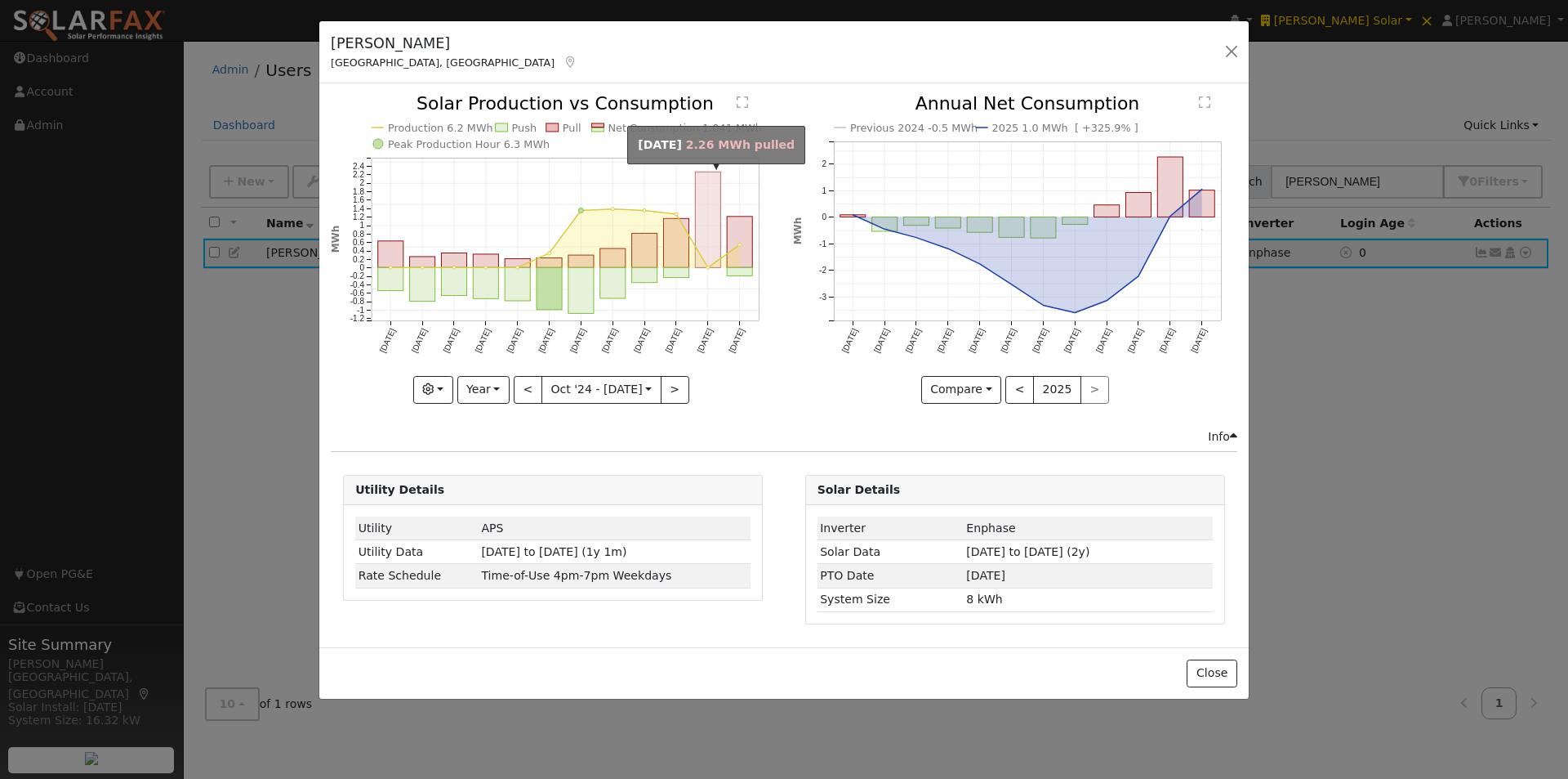
click at [709, 184] on rect "onclick=""" at bounding box center [708, 220] width 25 height 96
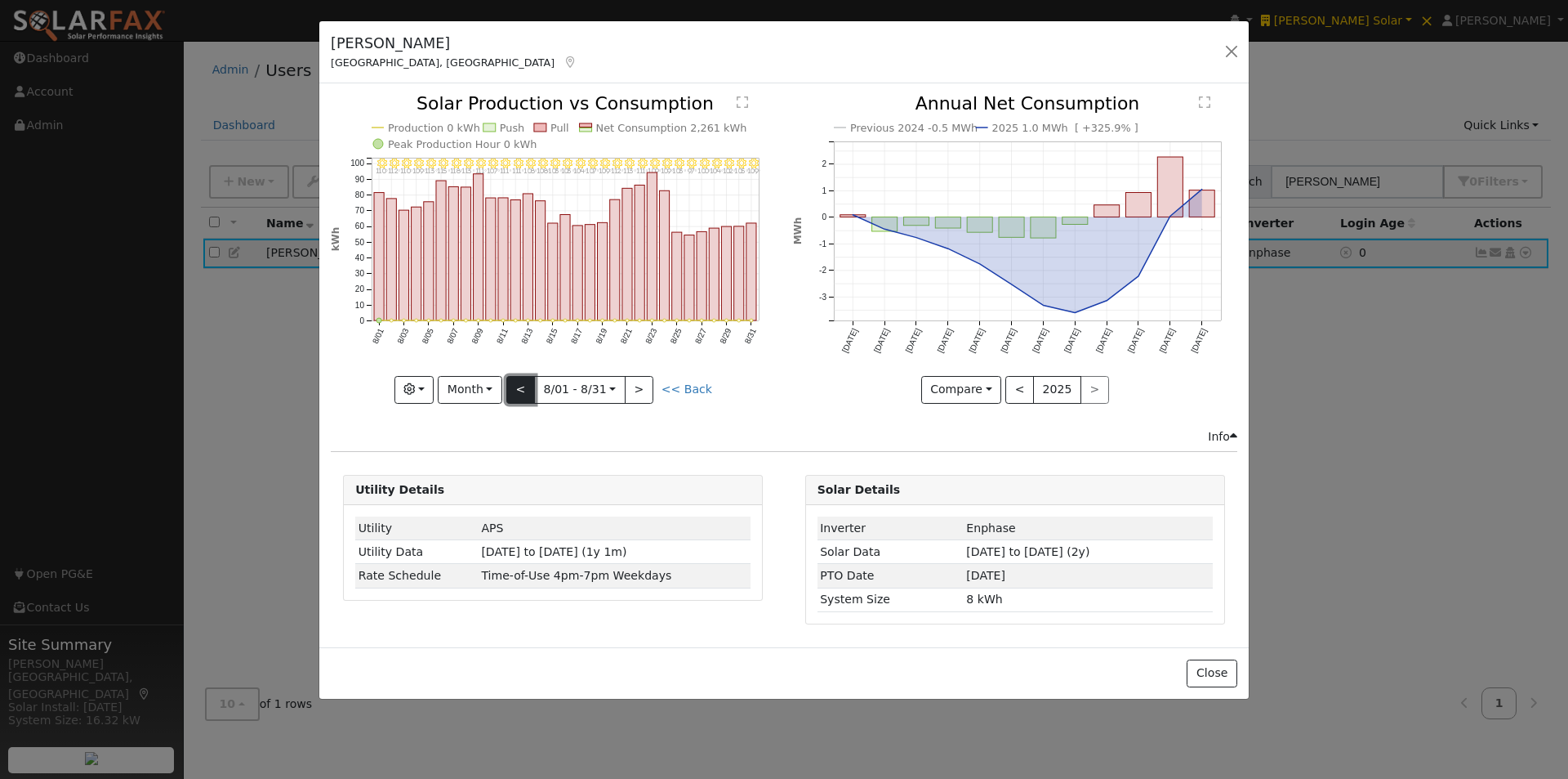
click at [532, 377] on button "<" at bounding box center [520, 389] width 28 height 27
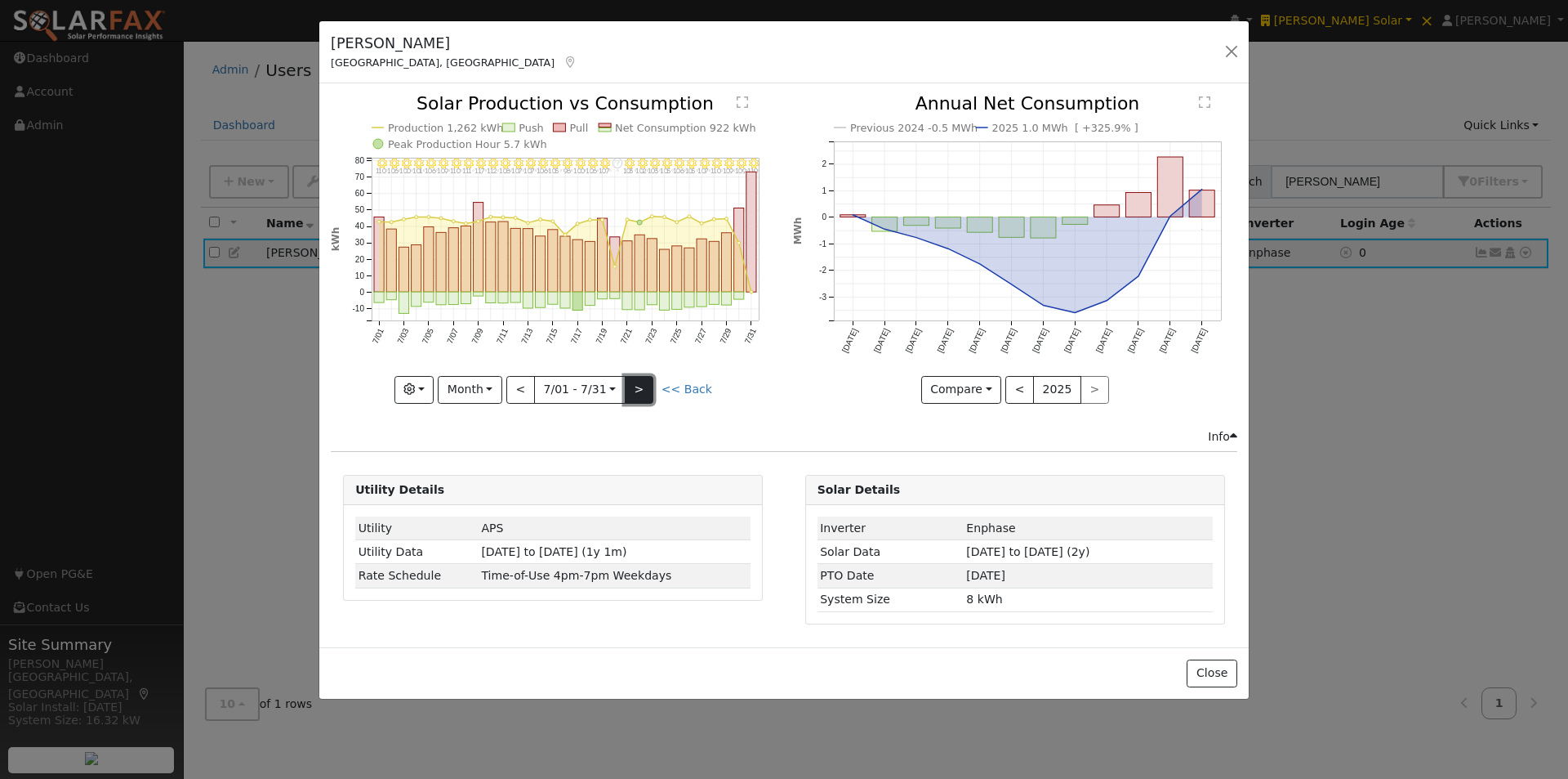
click at [631, 379] on button ">" at bounding box center [638, 389] width 28 height 27
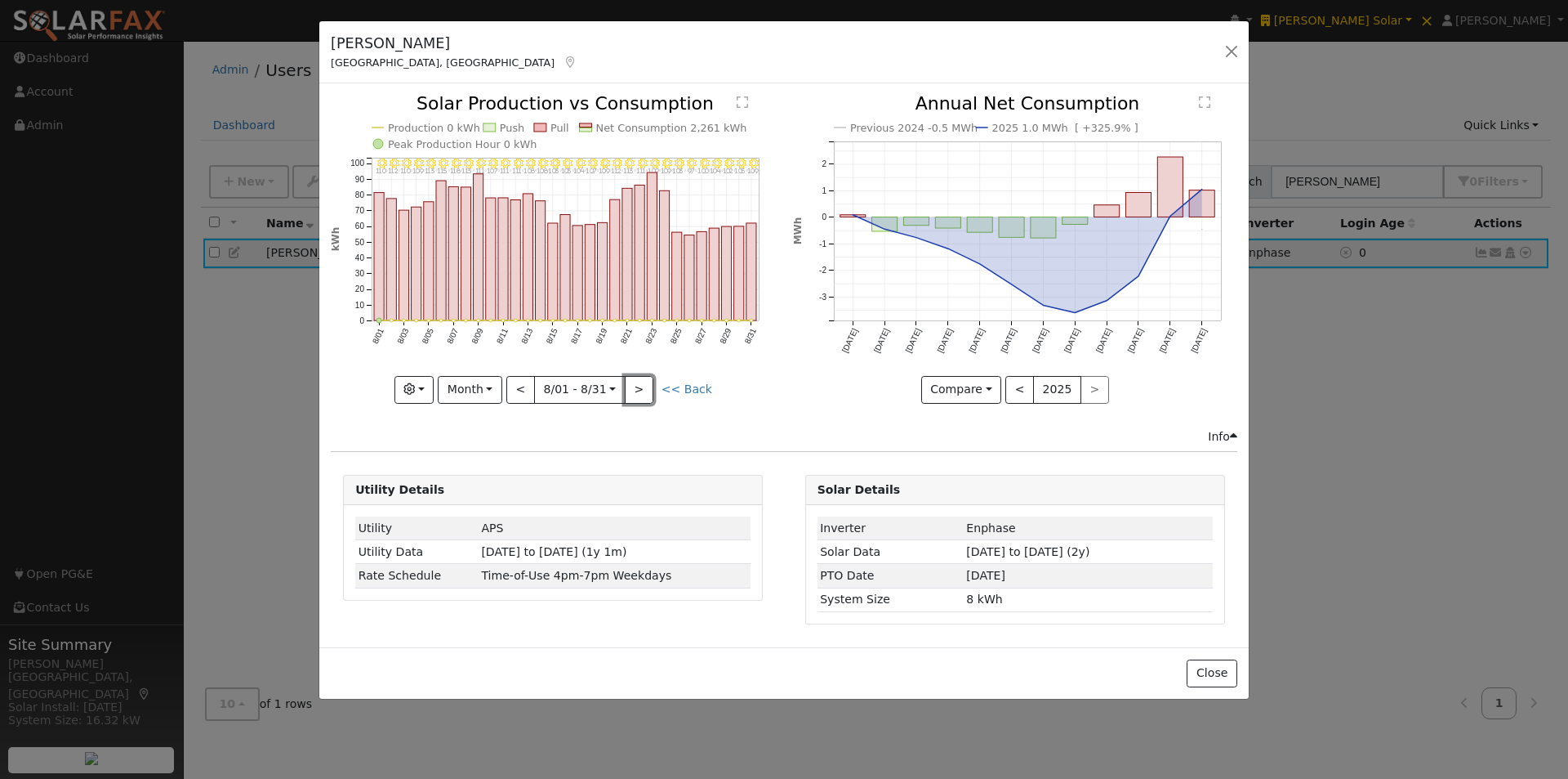
click at [637, 383] on button ">" at bounding box center [638, 389] width 28 height 27
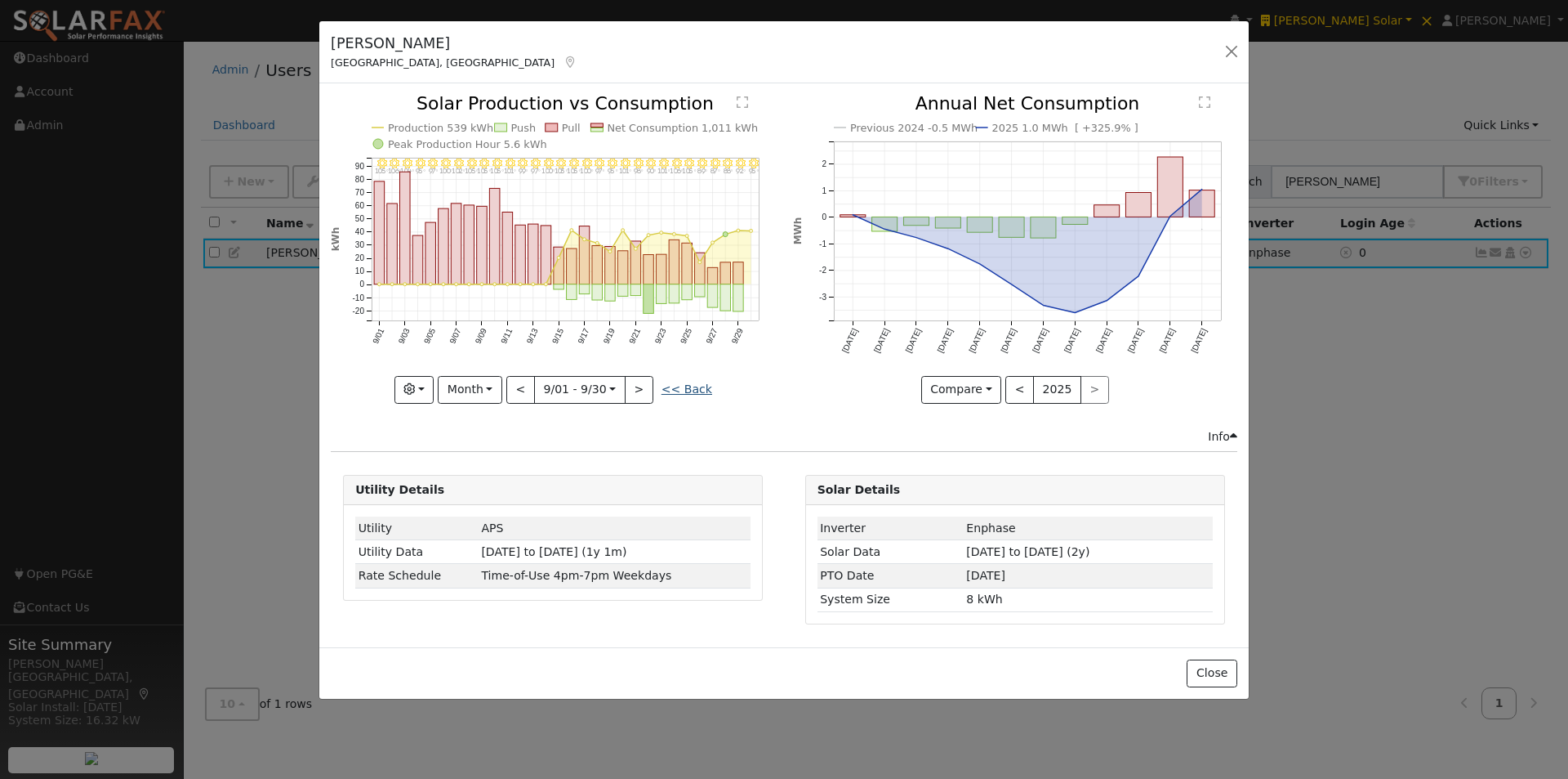
click at [688, 389] on link "<< Back" at bounding box center [687, 388] width 51 height 13
type input "[DATE]"
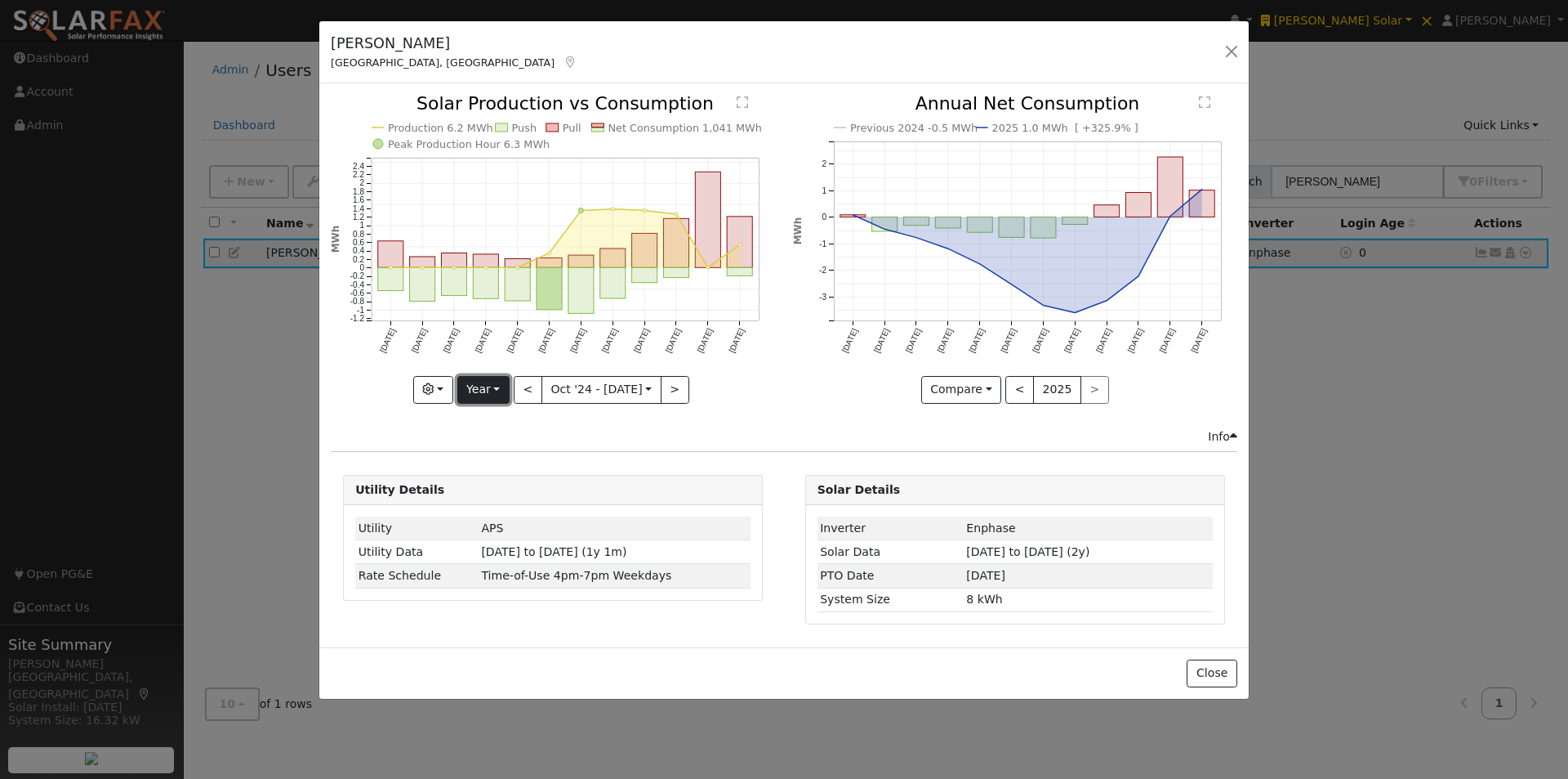
click at [491, 390] on button "Year" at bounding box center [483, 389] width 53 height 27
click at [492, 518] on link "Custom" at bounding box center [515, 515] width 113 height 22
click at [706, 386] on button "month" at bounding box center [699, 389] width 64 height 27
click at [704, 440] on link "Day" at bounding box center [724, 446] width 113 height 22
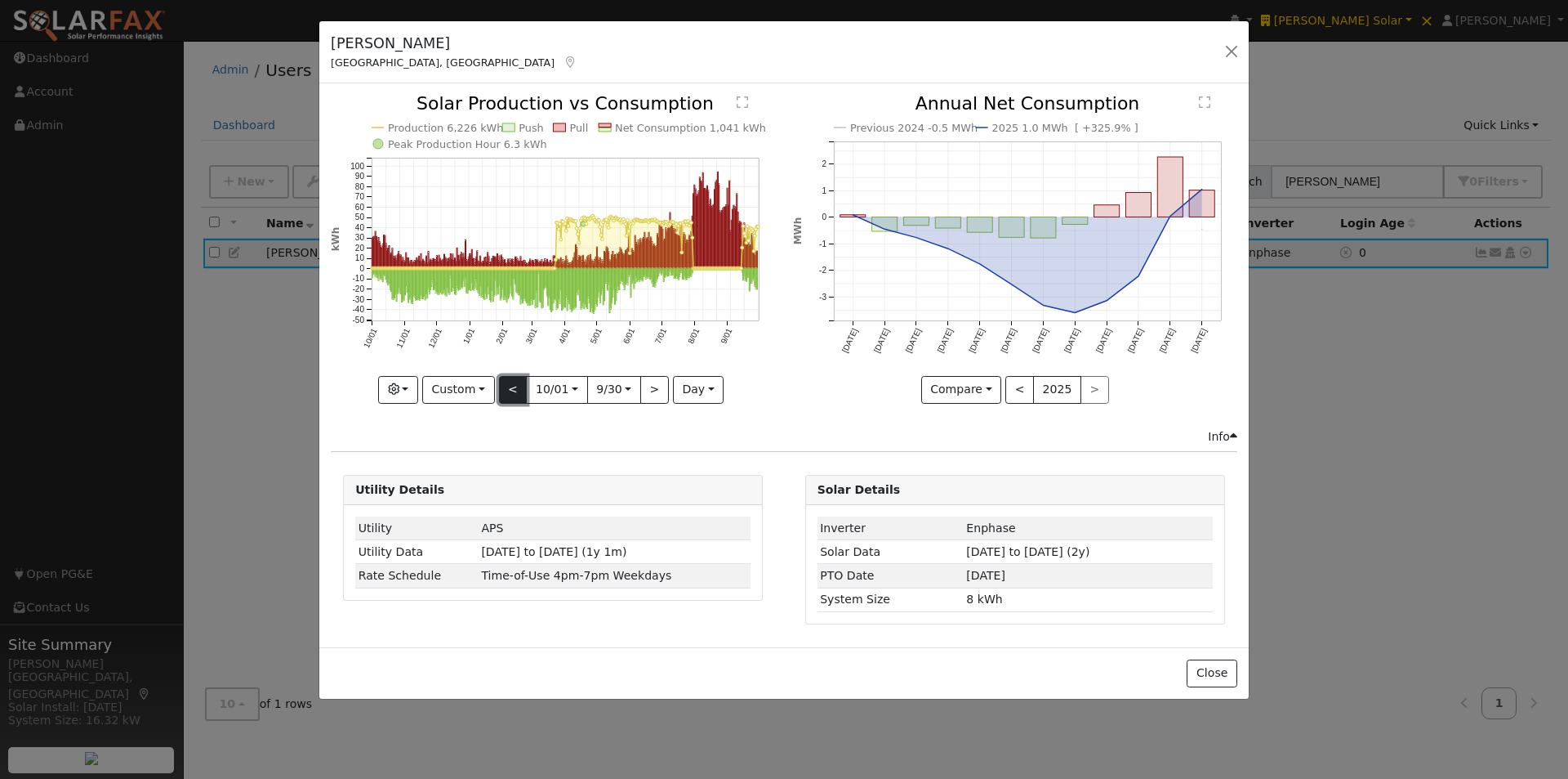
click at [505, 391] on button "<" at bounding box center [513, 389] width 28 height 27
type input "[DATE]"
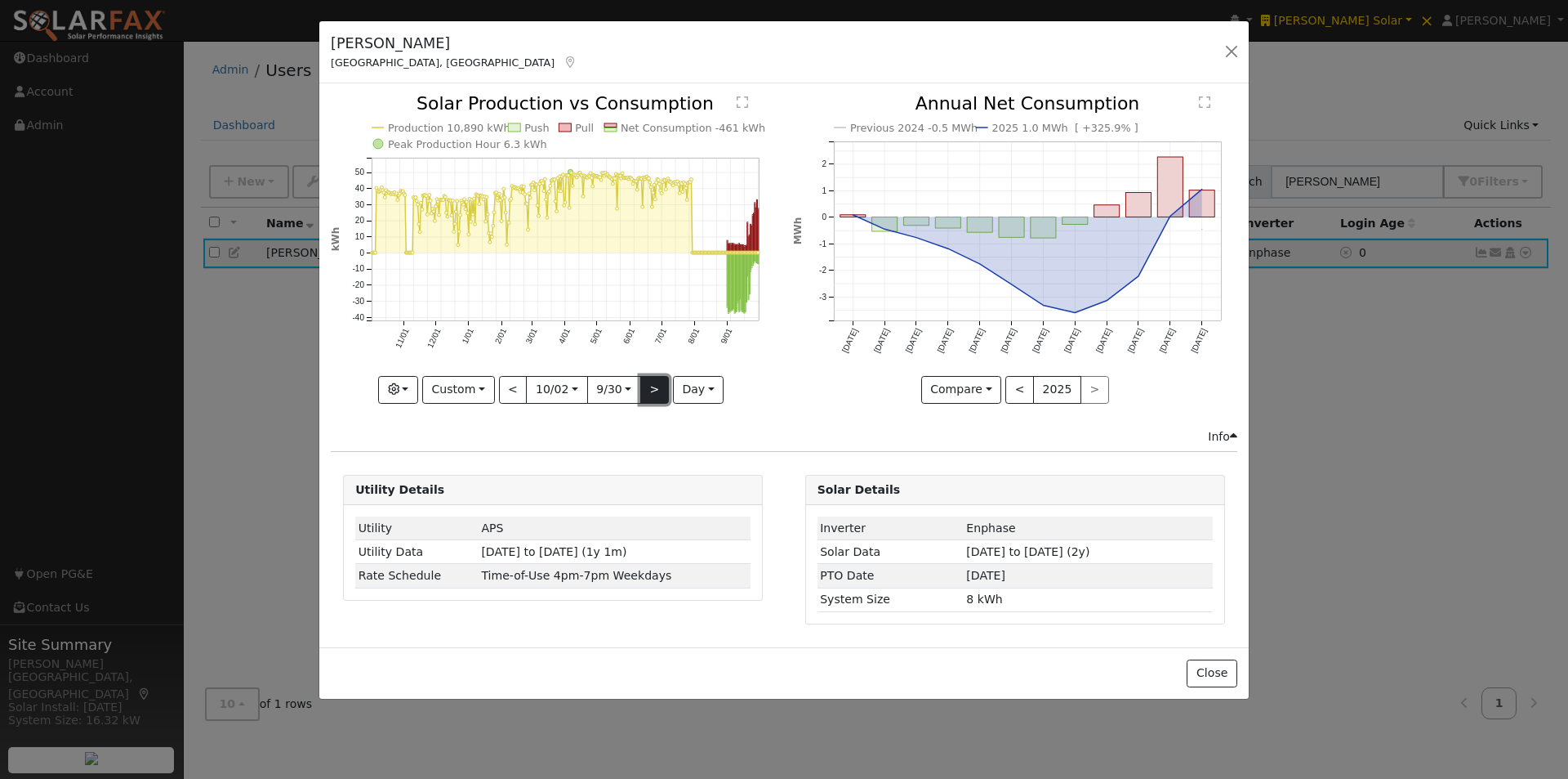
click at [651, 386] on button ">" at bounding box center [654, 389] width 28 height 27
type input "[DATE]"
